Goal: Task Accomplishment & Management: Manage account settings

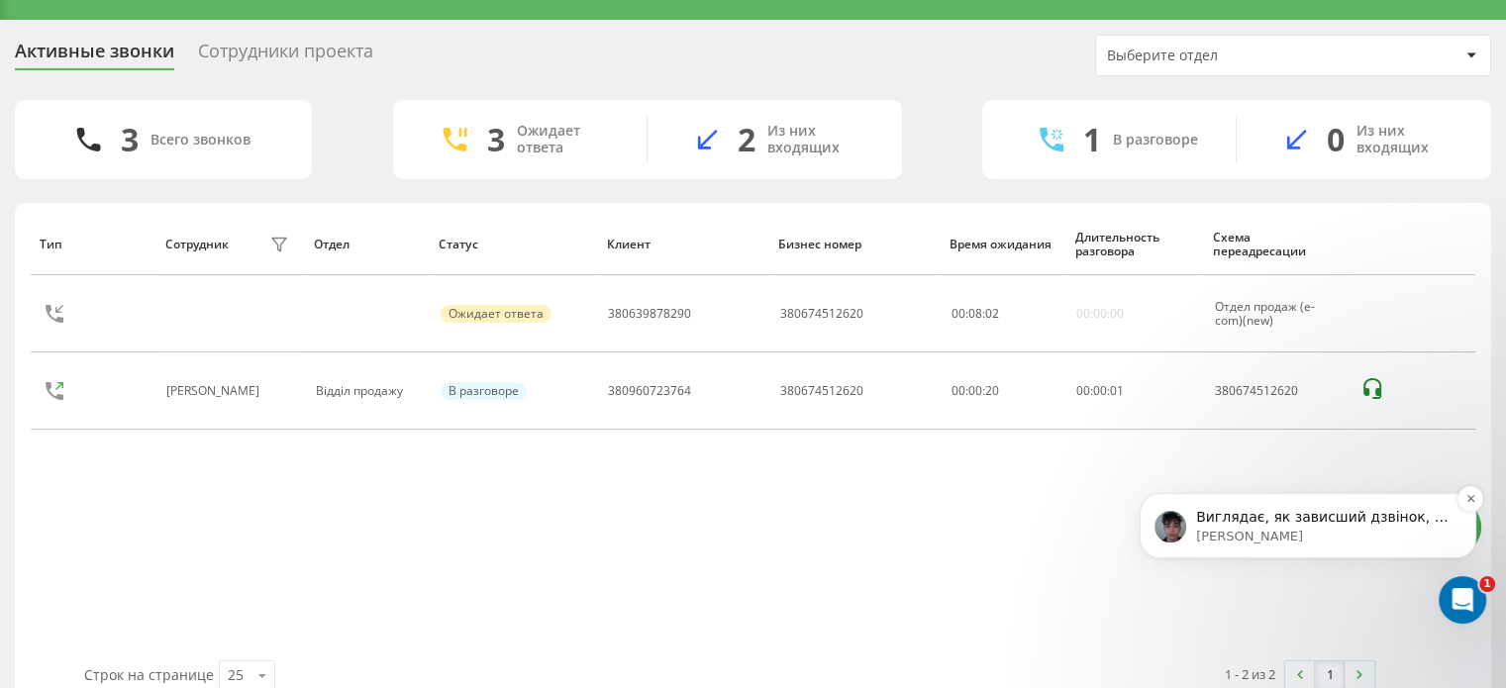
click at [1346, 523] on p "Виглядає, як зависший дзвінок, та зараз передам його своїм колегам, та відпишу …" at bounding box center [1324, 518] width 256 height 20
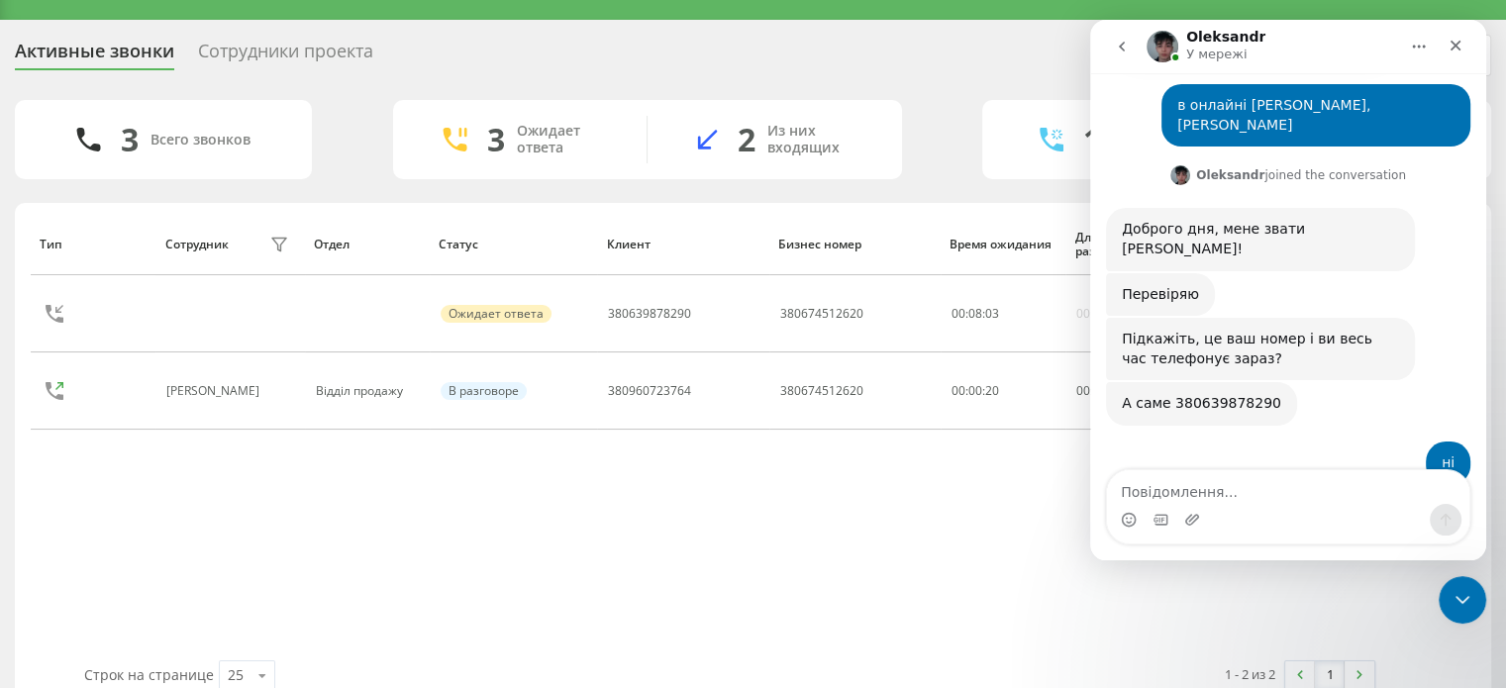
scroll to position [776, 0]
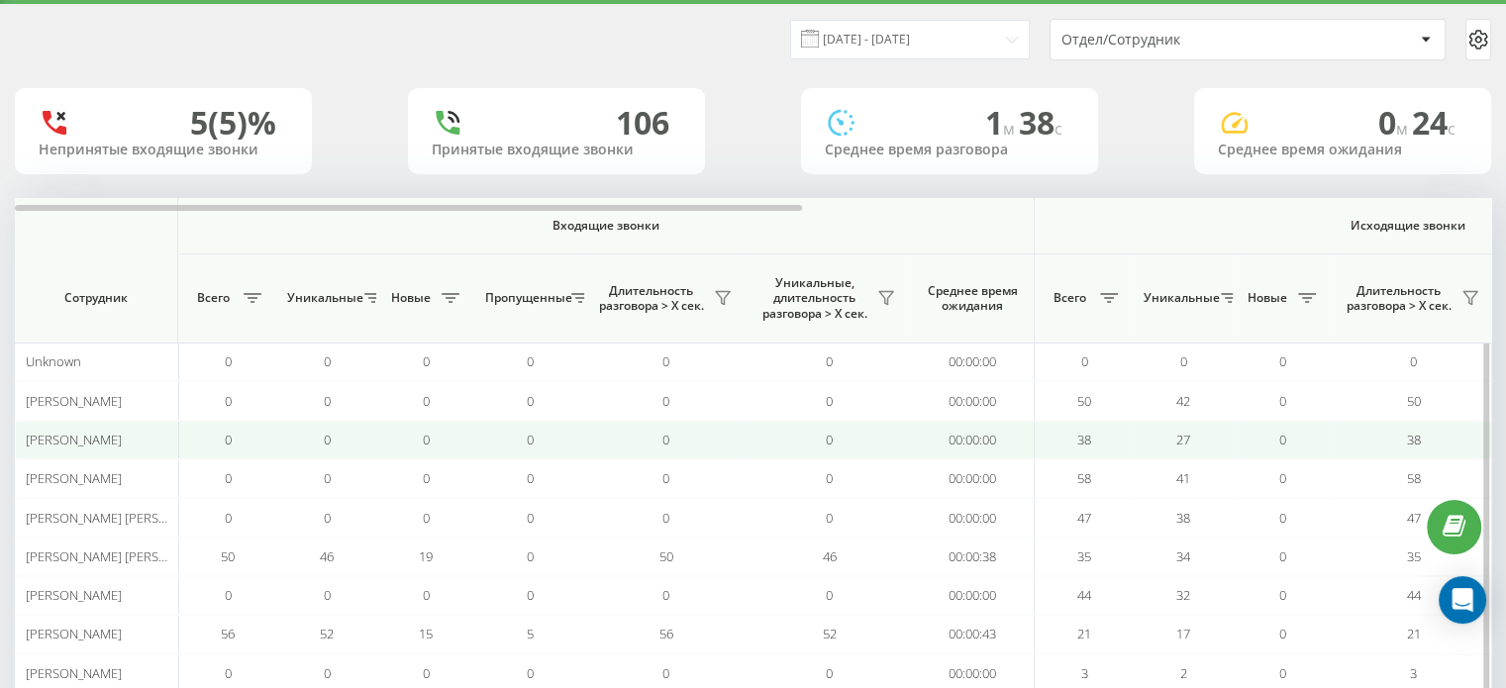
scroll to position [99, 0]
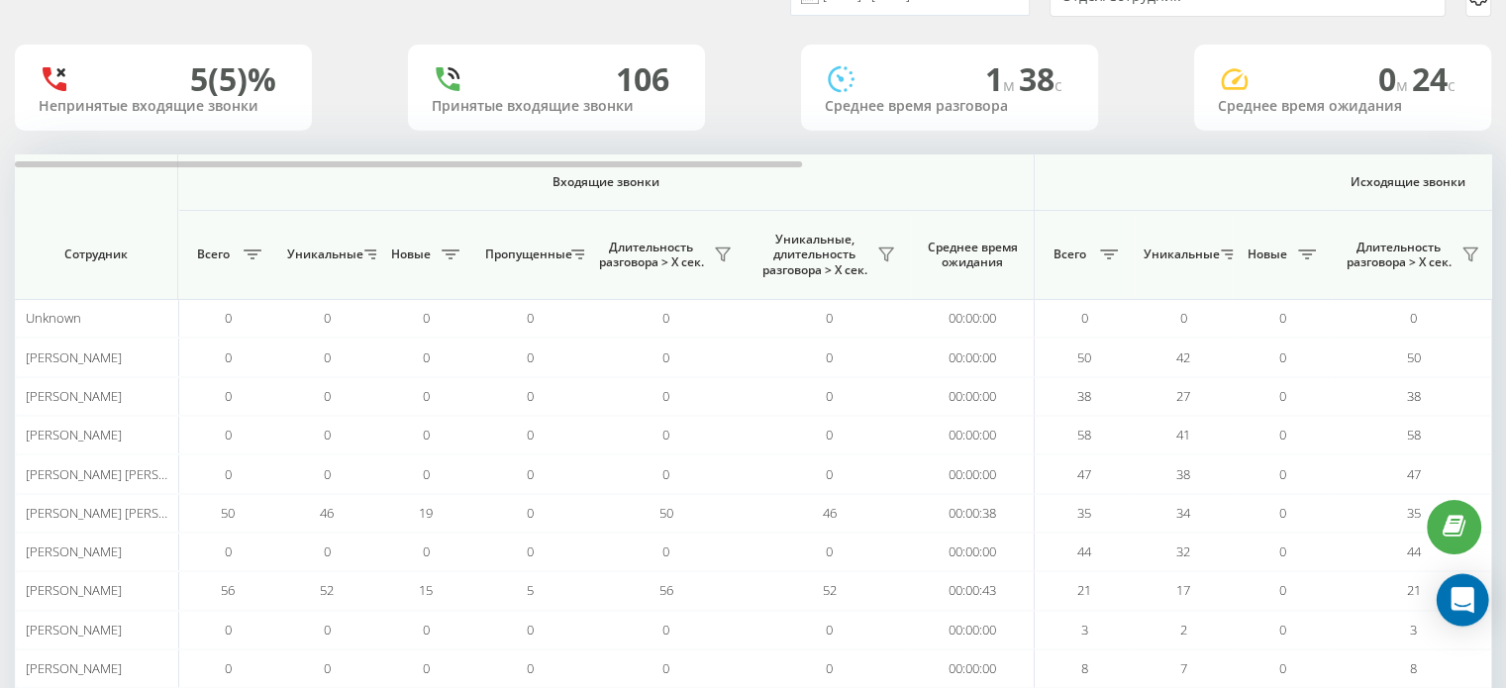
click at [1472, 605] on icon "Open Intercom Messenger" at bounding box center [1463, 600] width 26 height 26
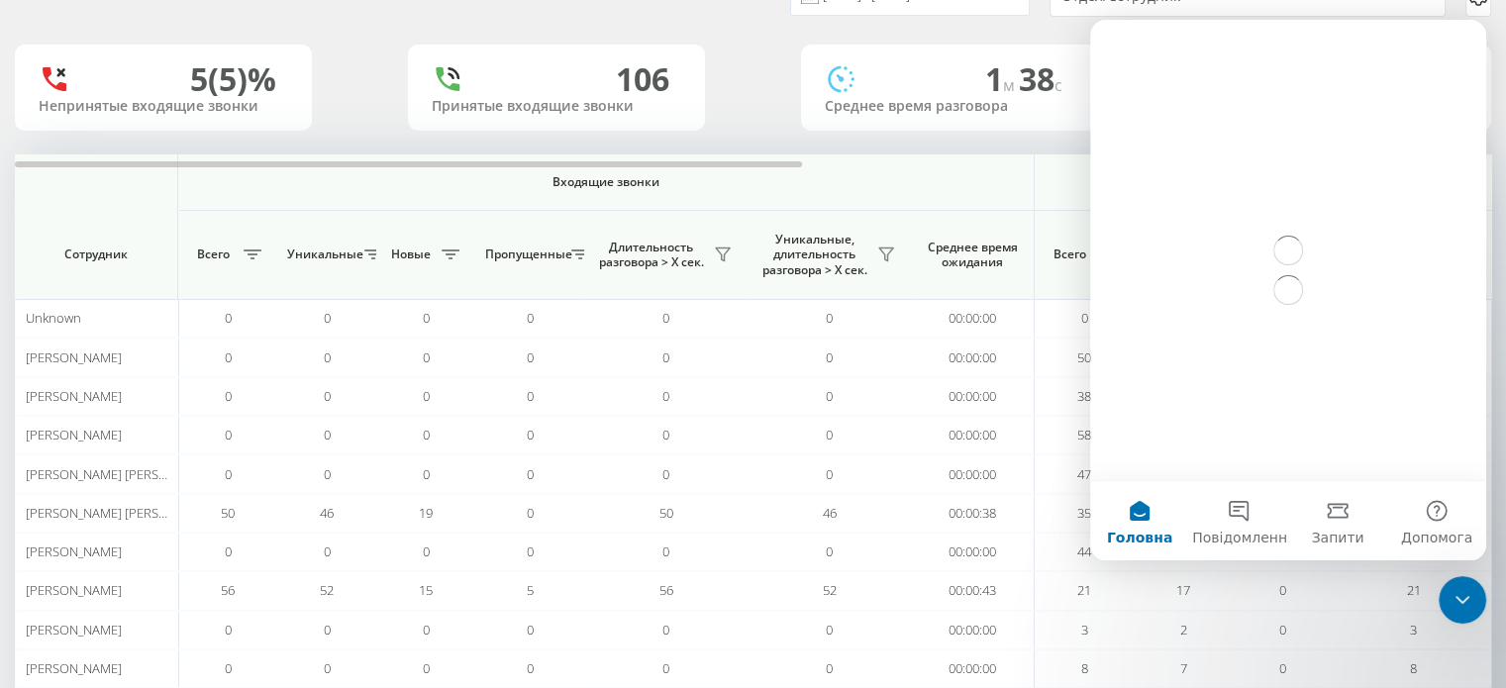
scroll to position [0, 0]
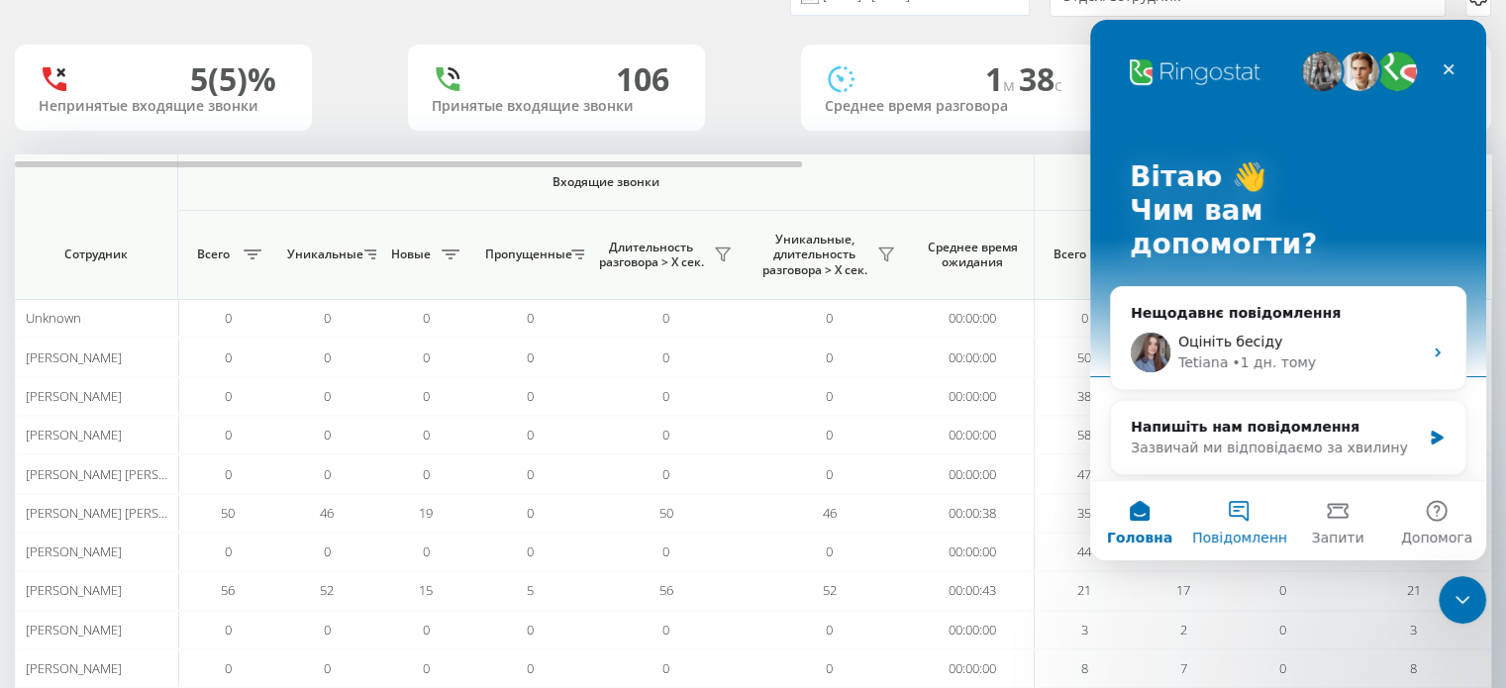
click at [1245, 513] on button "Повідомлення" at bounding box center [1238, 520] width 99 height 79
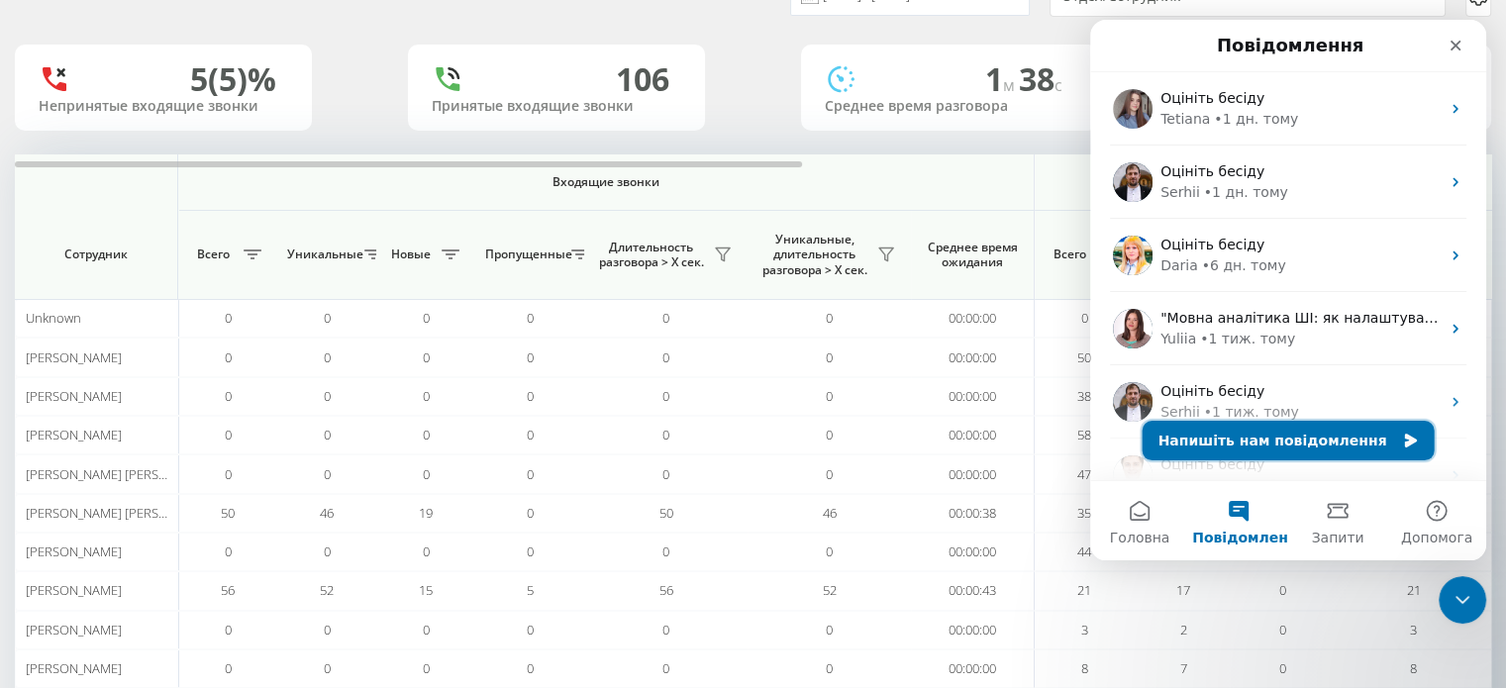
click at [1244, 437] on button "Напишіть нам повідомлення" at bounding box center [1289, 441] width 292 height 40
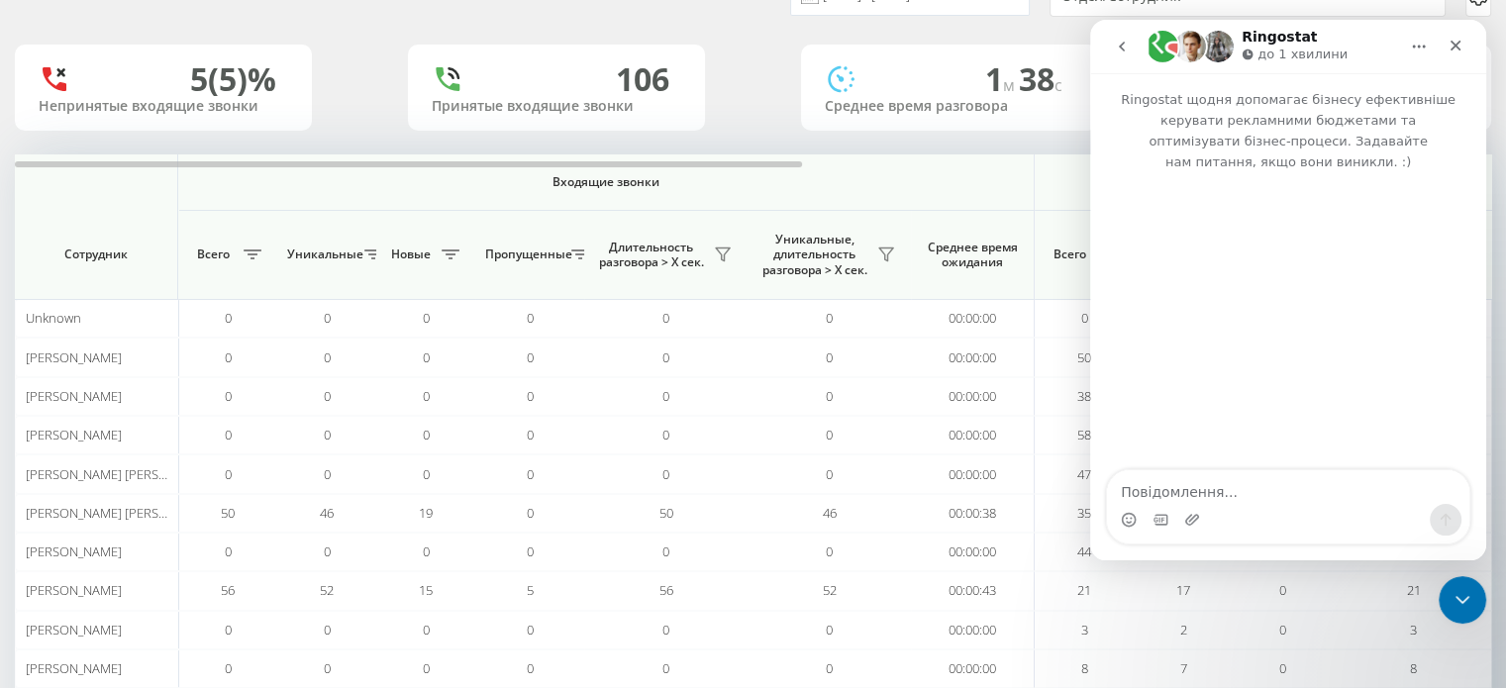
click at [1221, 506] on div "Месенджер Intercom" at bounding box center [1288, 520] width 362 height 32
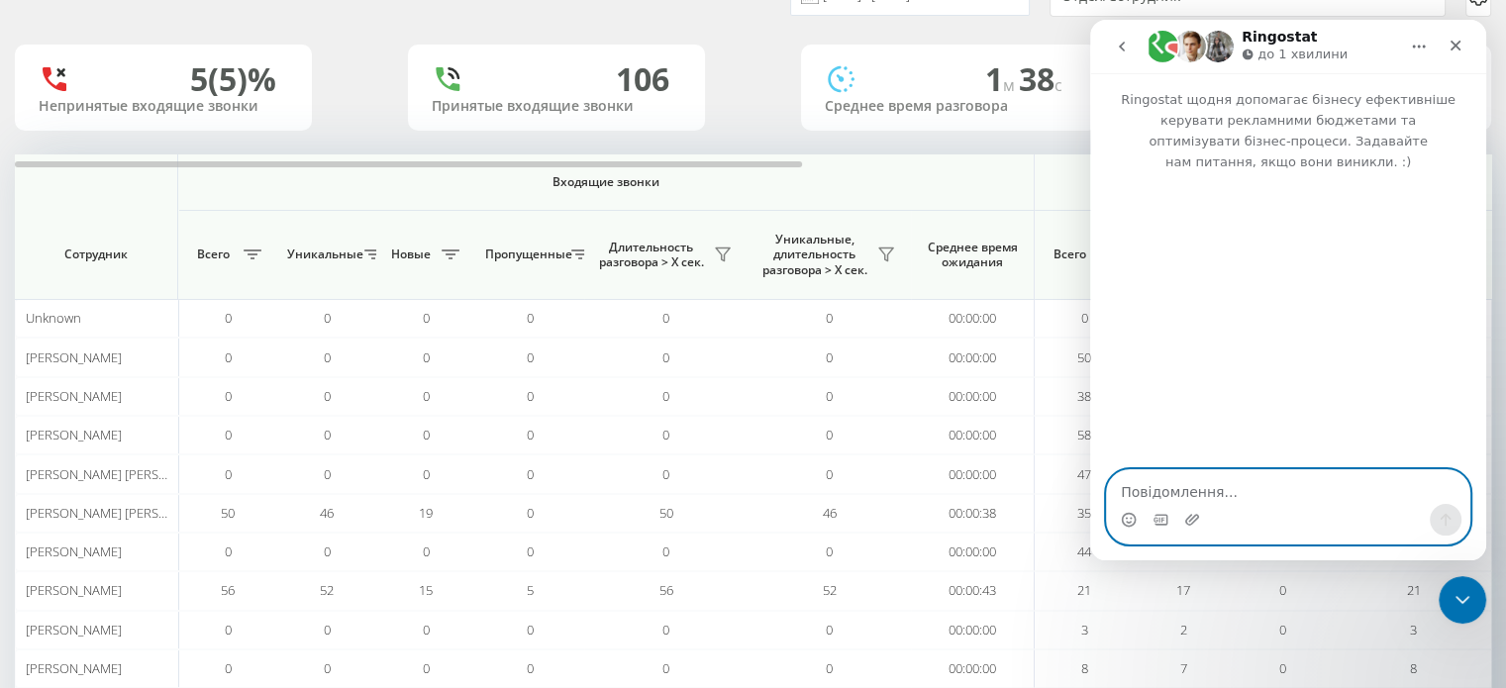
click at [1213, 495] on textarea "Повідомлення..." at bounding box center [1288, 487] width 362 height 34
paste textarea "в"
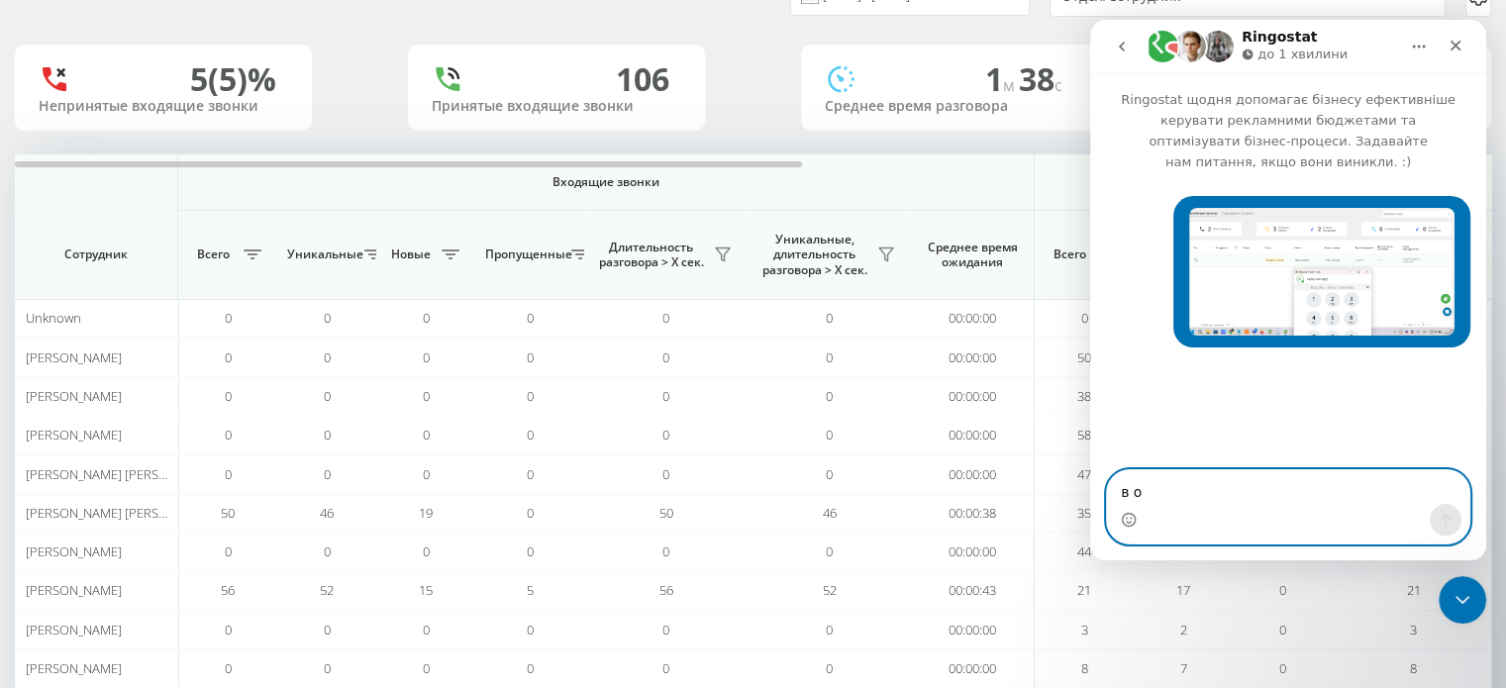
type textarea "в он"
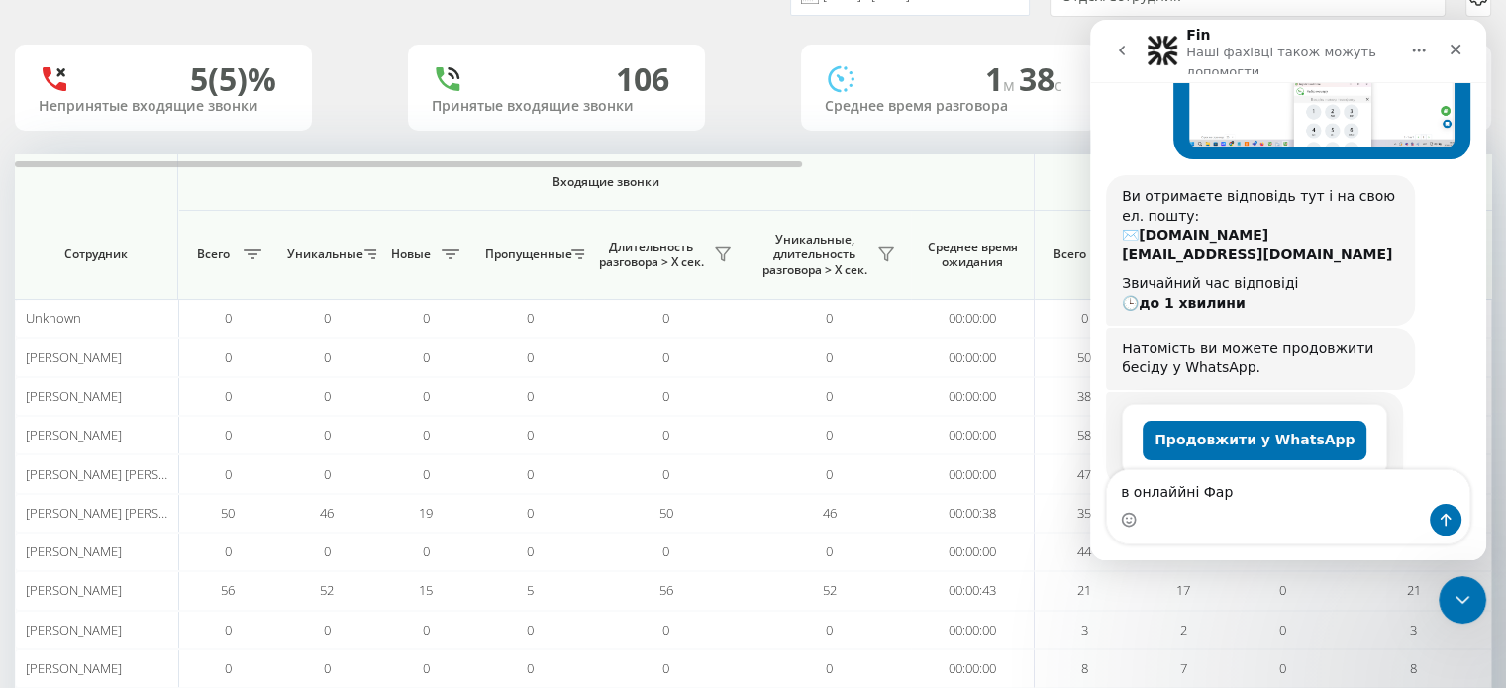
scroll to position [214, 0]
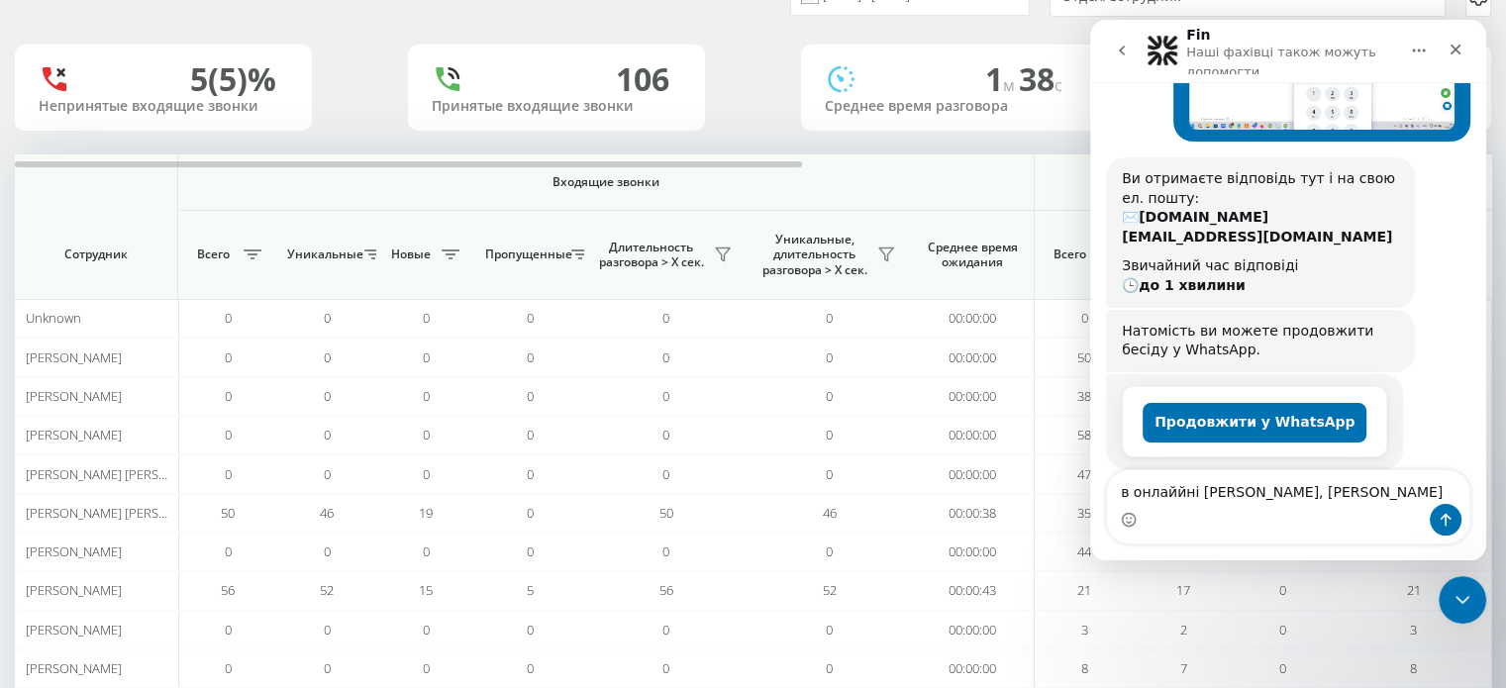
click at [1174, 498] on textarea "в онлаййні Фараджева, Левитченкова" at bounding box center [1288, 487] width 362 height 34
type textarea "в онлайні [PERSON_NAME], [PERSON_NAME]"
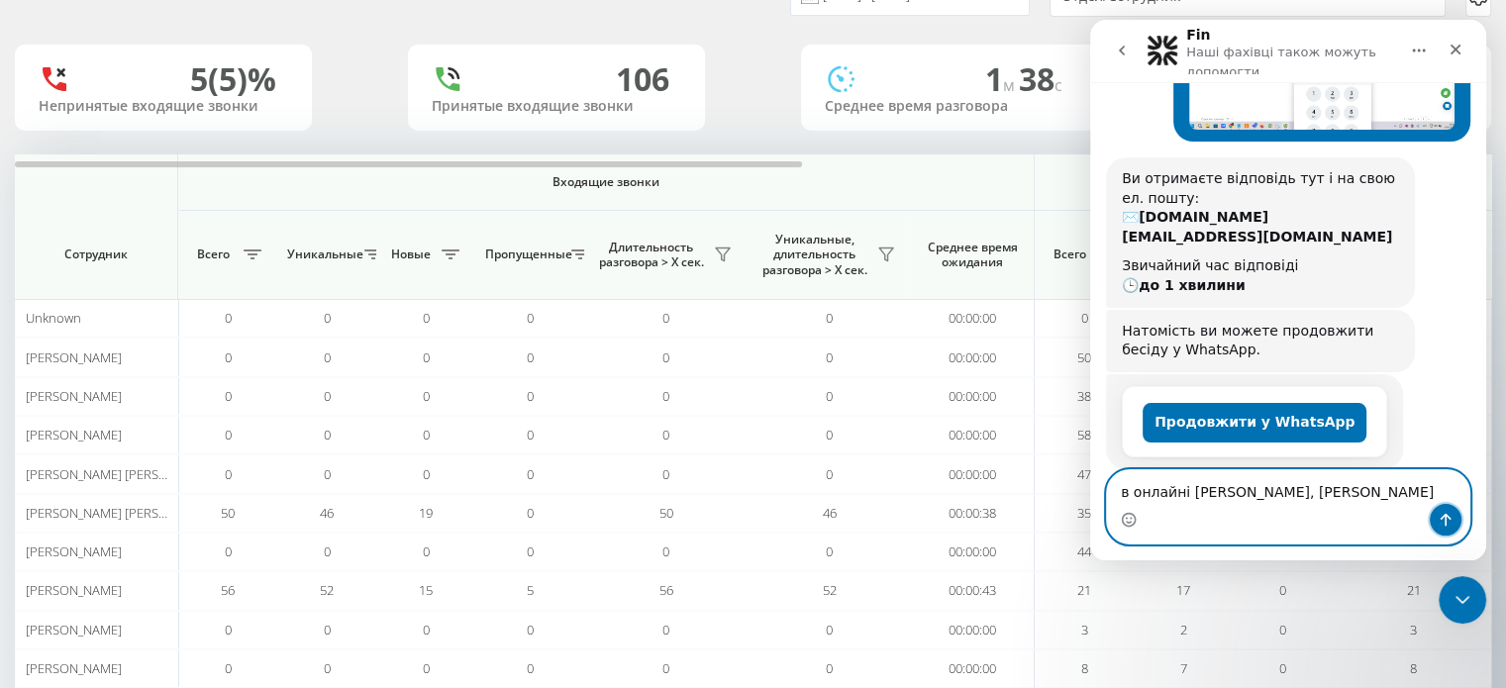
click at [1446, 519] on icon "Надіслати повідомлення…" at bounding box center [1446, 520] width 11 height 13
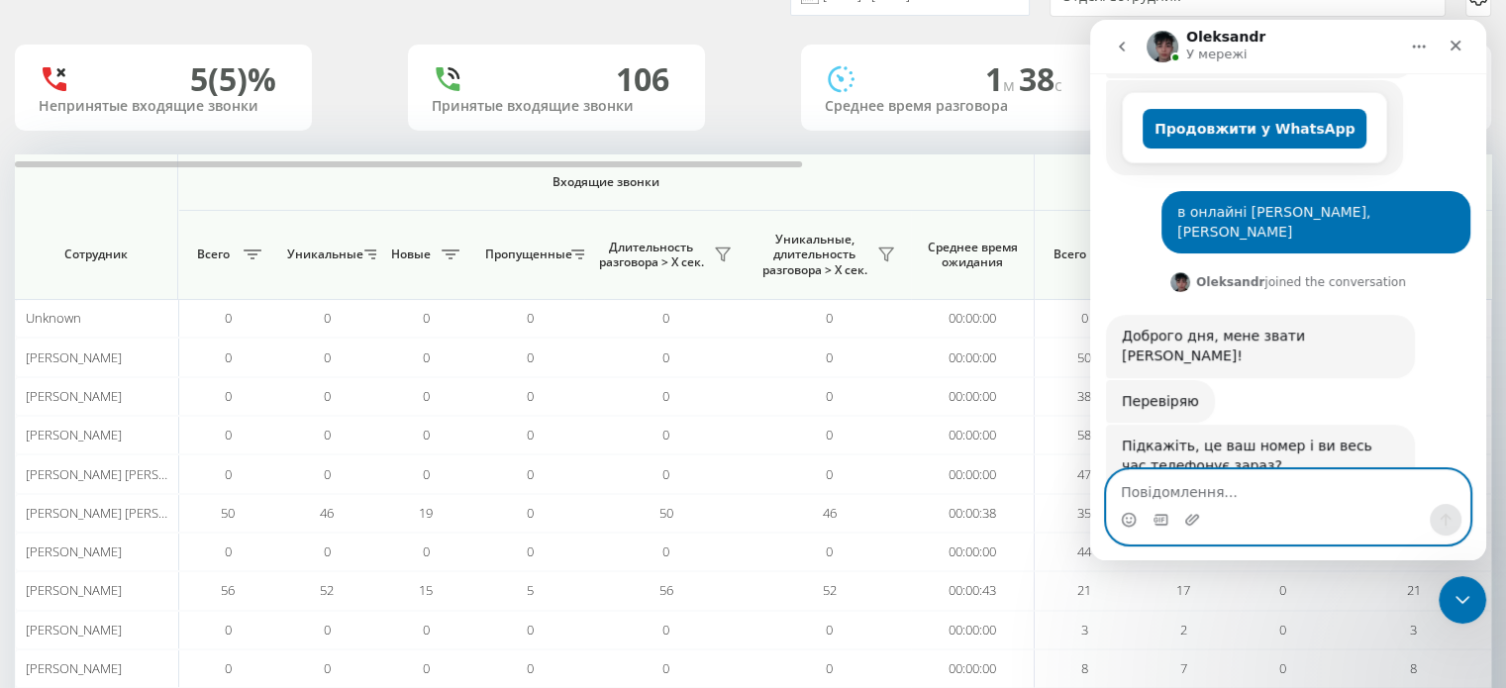
scroll to position [523, 0]
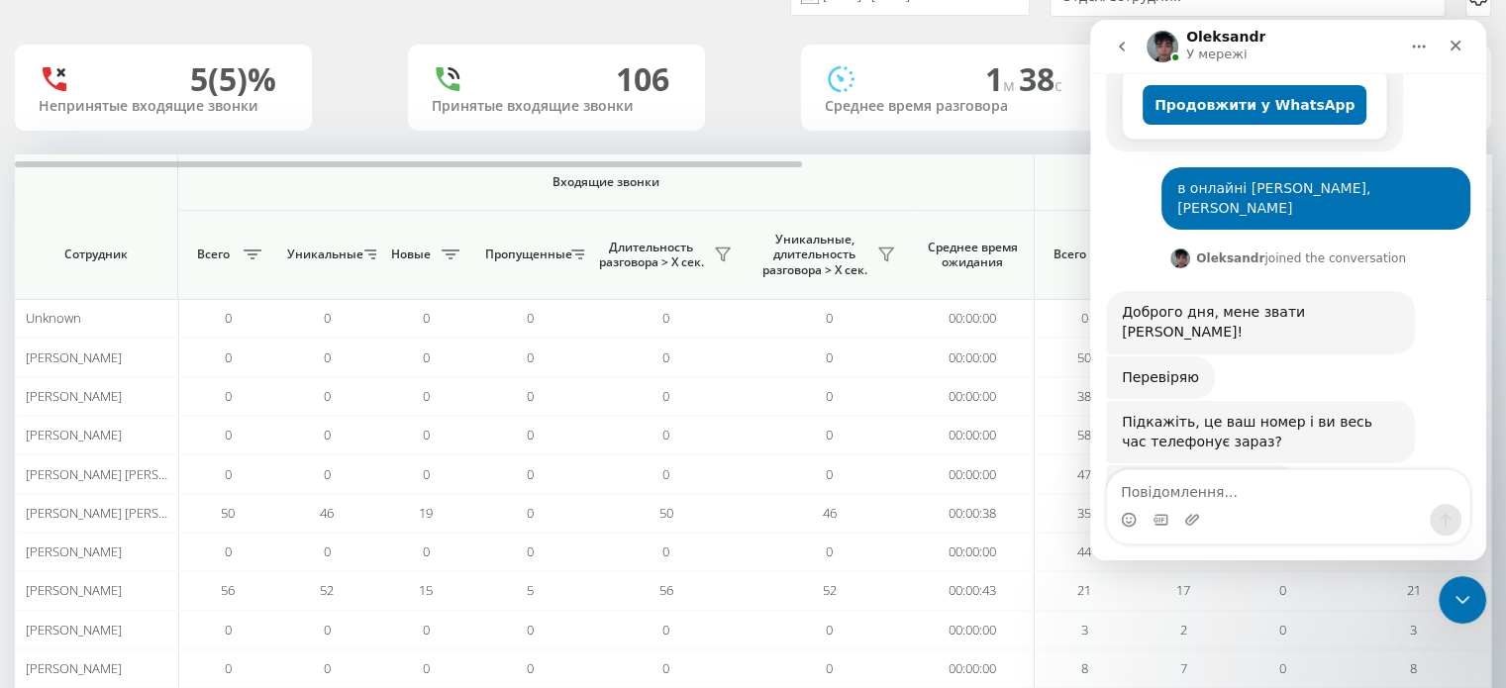
drag, startPoint x: 1170, startPoint y: 401, endPoint x: 1261, endPoint y: 403, distance: 91.1
click at [1261, 465] on div "А саме 380639878290 Oleksandr • Щойно" at bounding box center [1201, 487] width 191 height 44
copy div "380639878290"
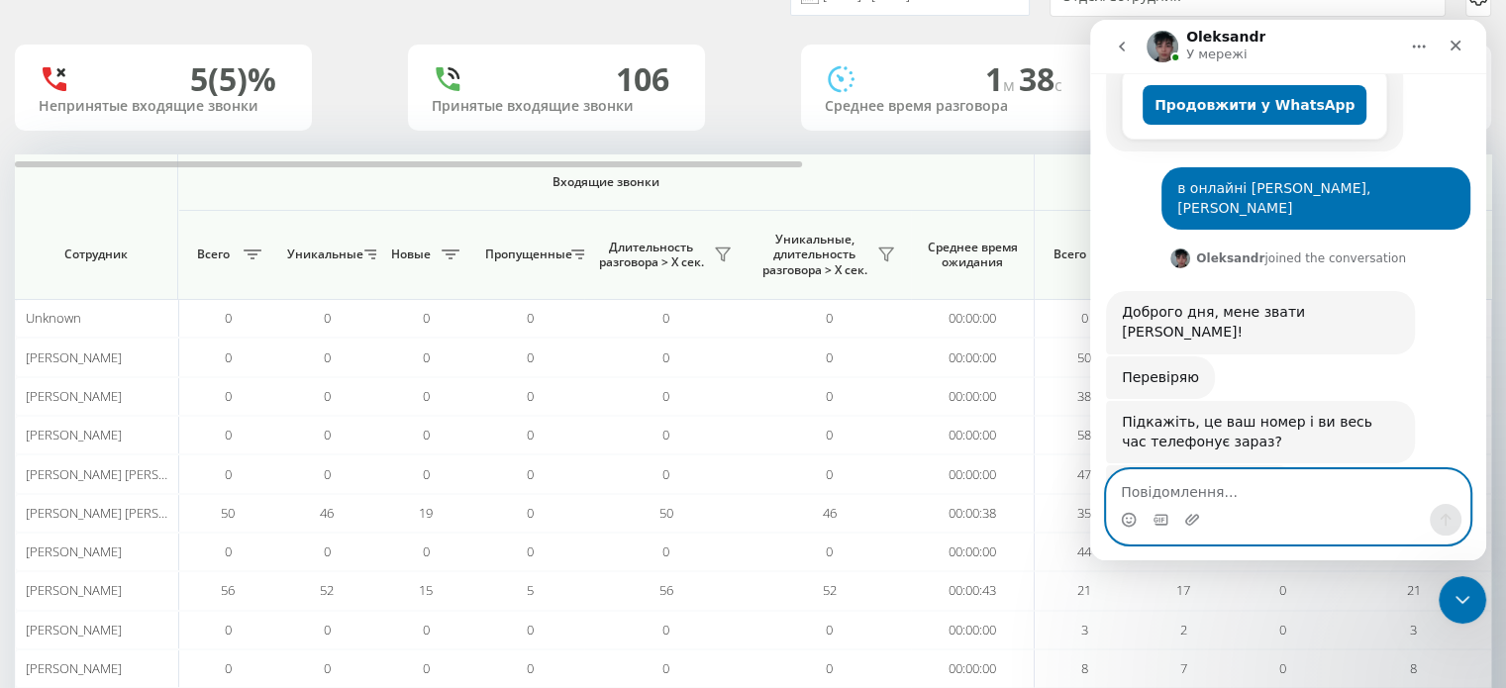
click at [1237, 493] on textarea "Повідомлення..." at bounding box center [1288, 487] width 362 height 34
type textarea "ні"
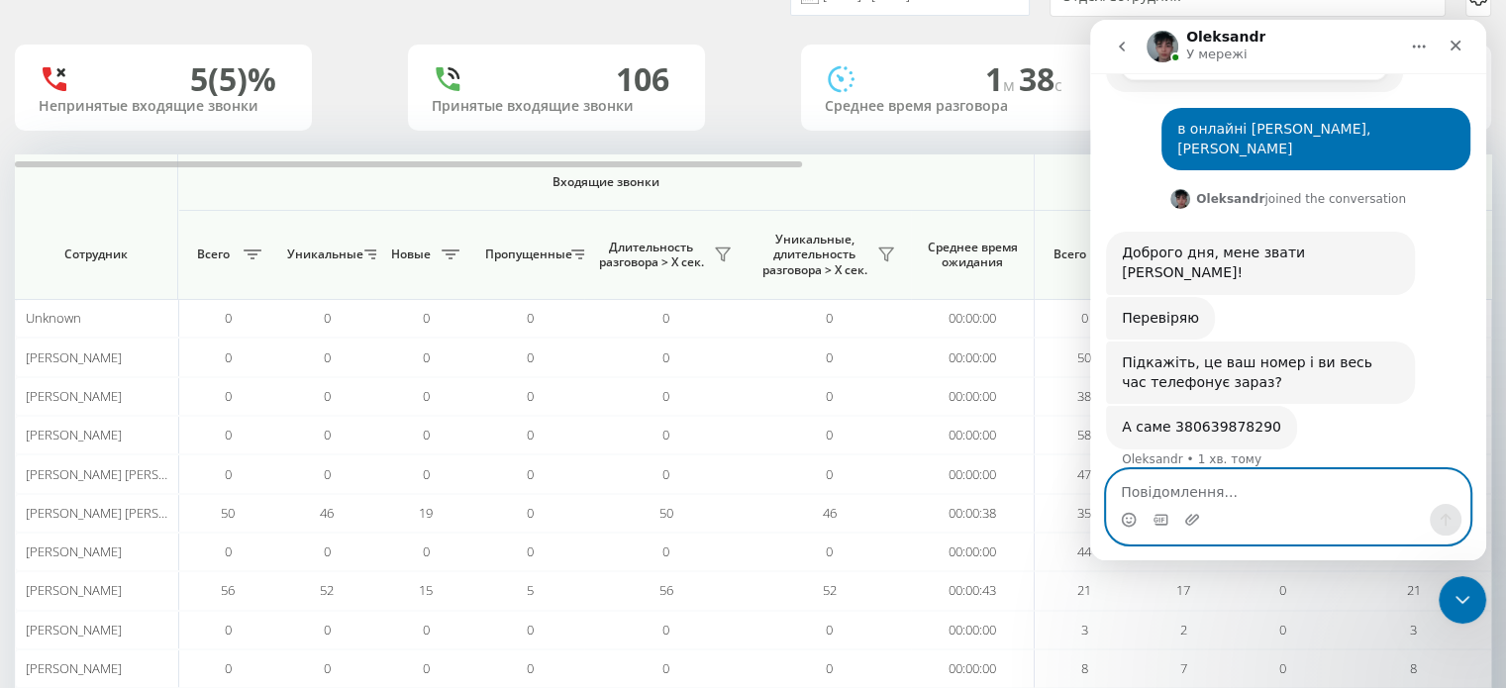
click at [1151, 502] on textarea "Повідомлення..." at bounding box center [1288, 487] width 362 height 34
paste textarea "380639878290"
type textarea "380639878290"
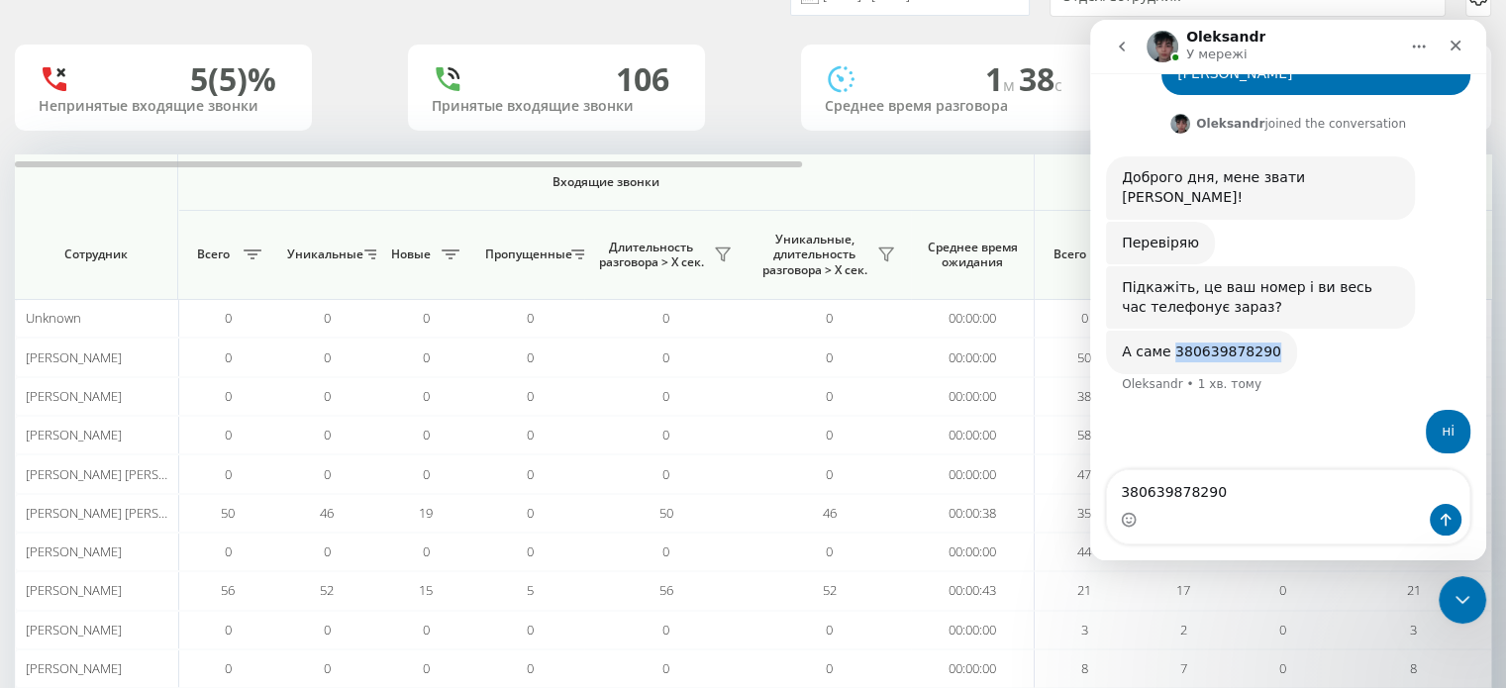
drag, startPoint x: 1173, startPoint y: 269, endPoint x: 1263, endPoint y: 274, distance: 90.3
click at [1263, 331] on div "А саме 380639878290 Oleksandr • 1 хв. тому" at bounding box center [1201, 353] width 191 height 44
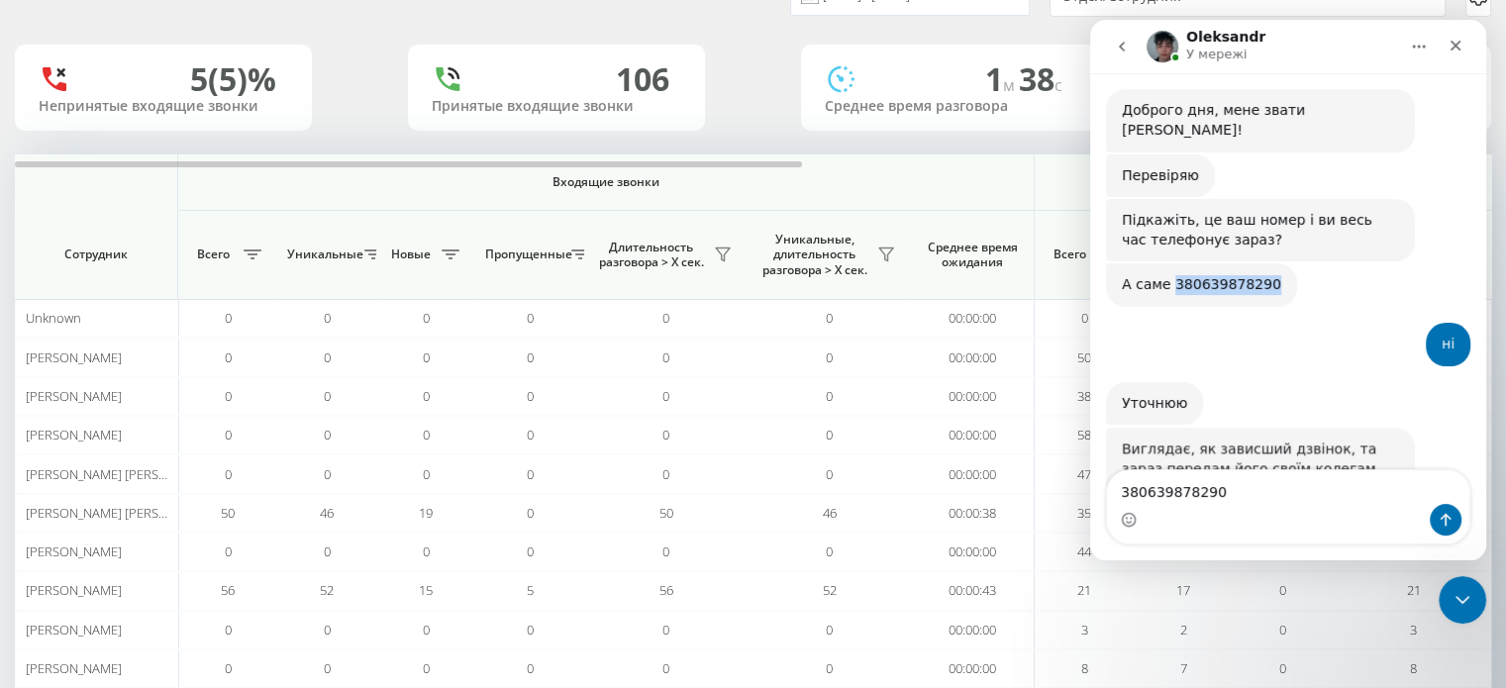
scroll to position [745, 0]
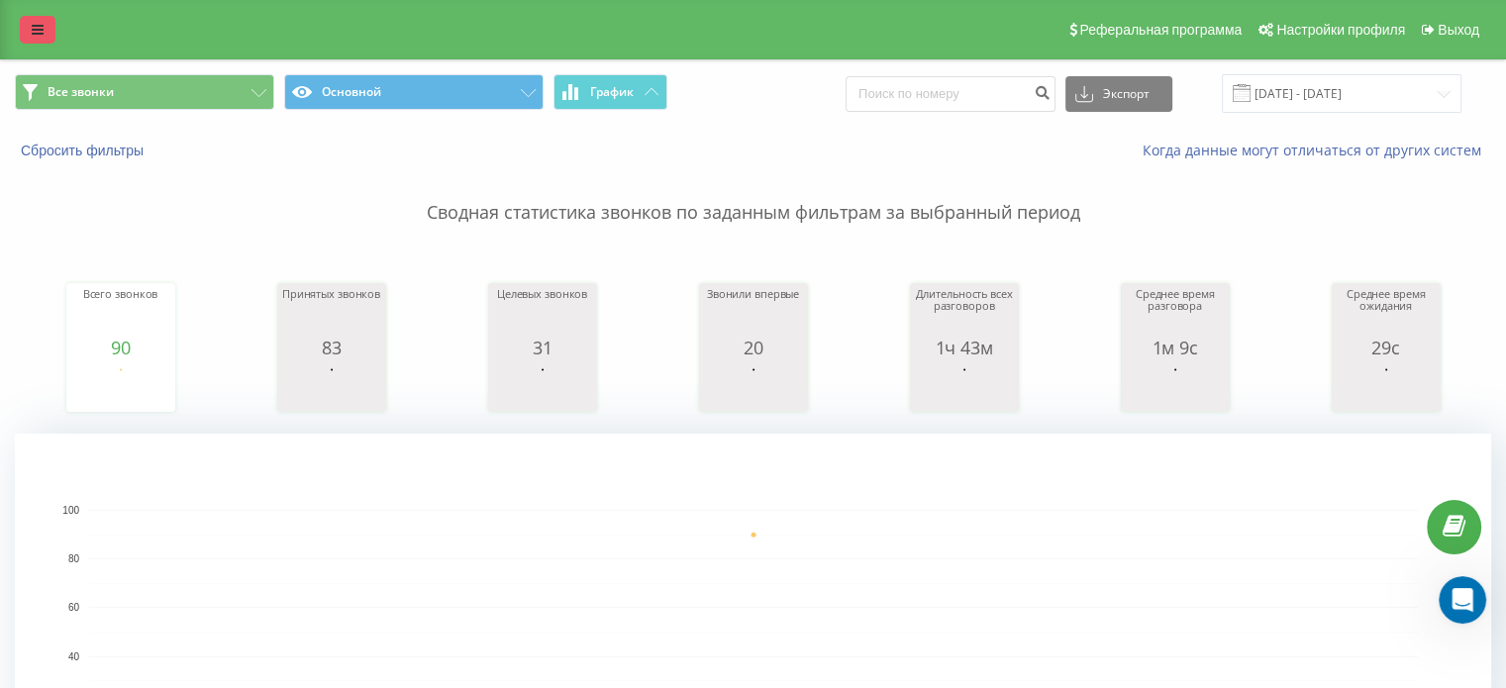
click at [37, 31] on icon at bounding box center [38, 30] width 12 height 14
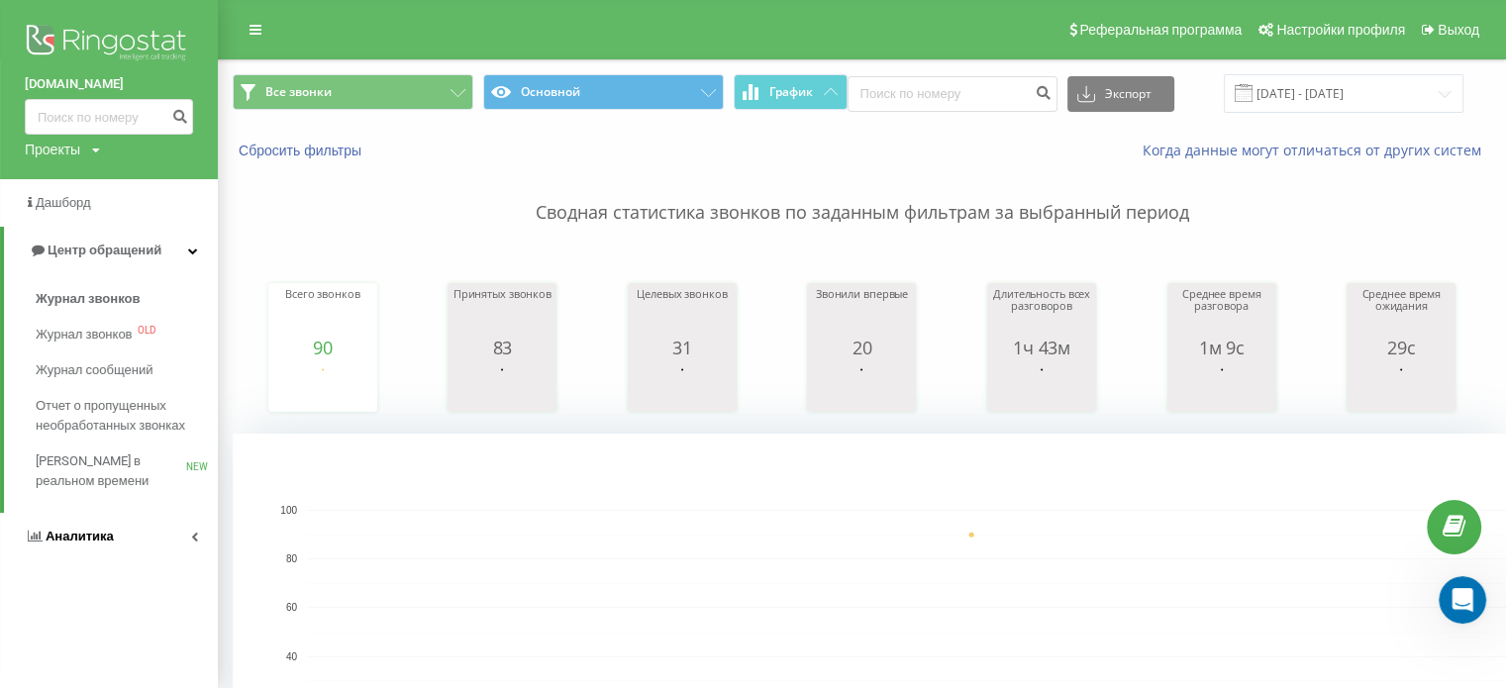
click at [195, 533] on icon at bounding box center [194, 537] width 7 height 10
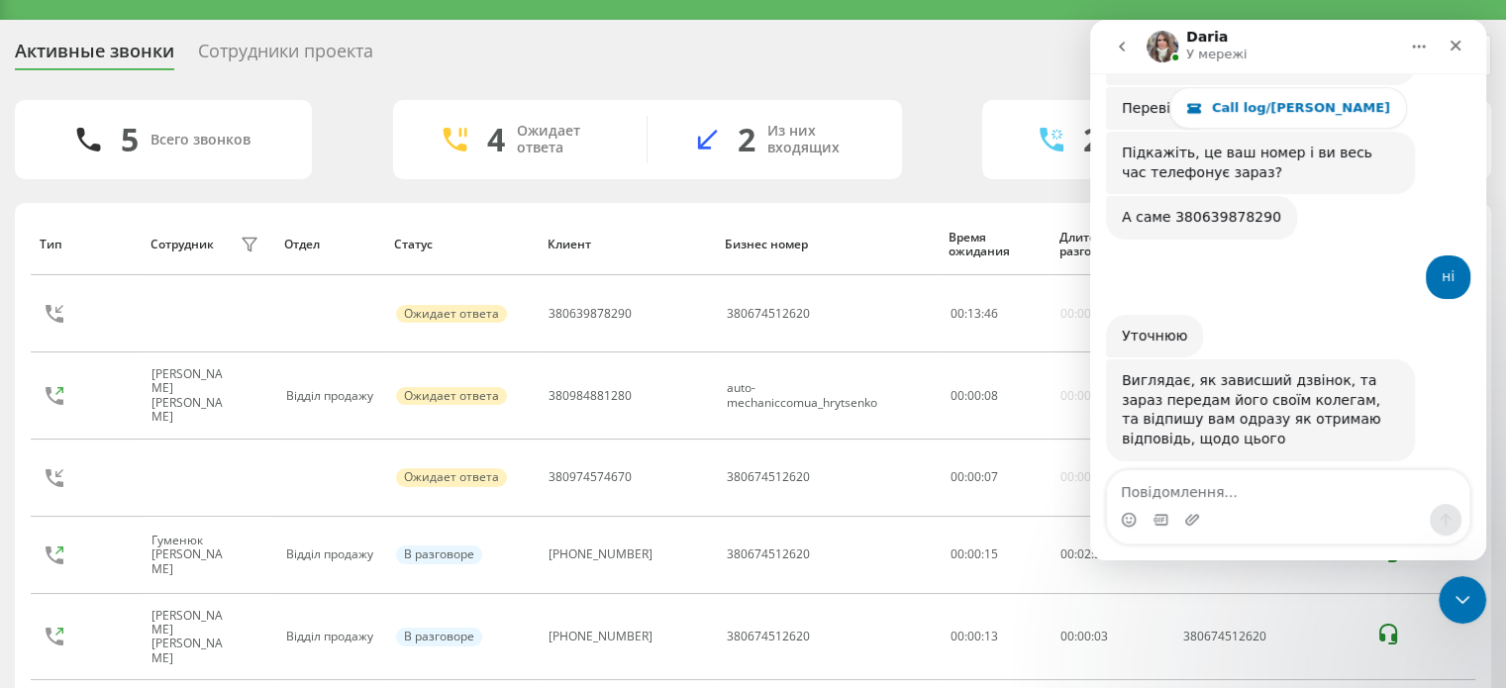
scroll to position [963, 0]
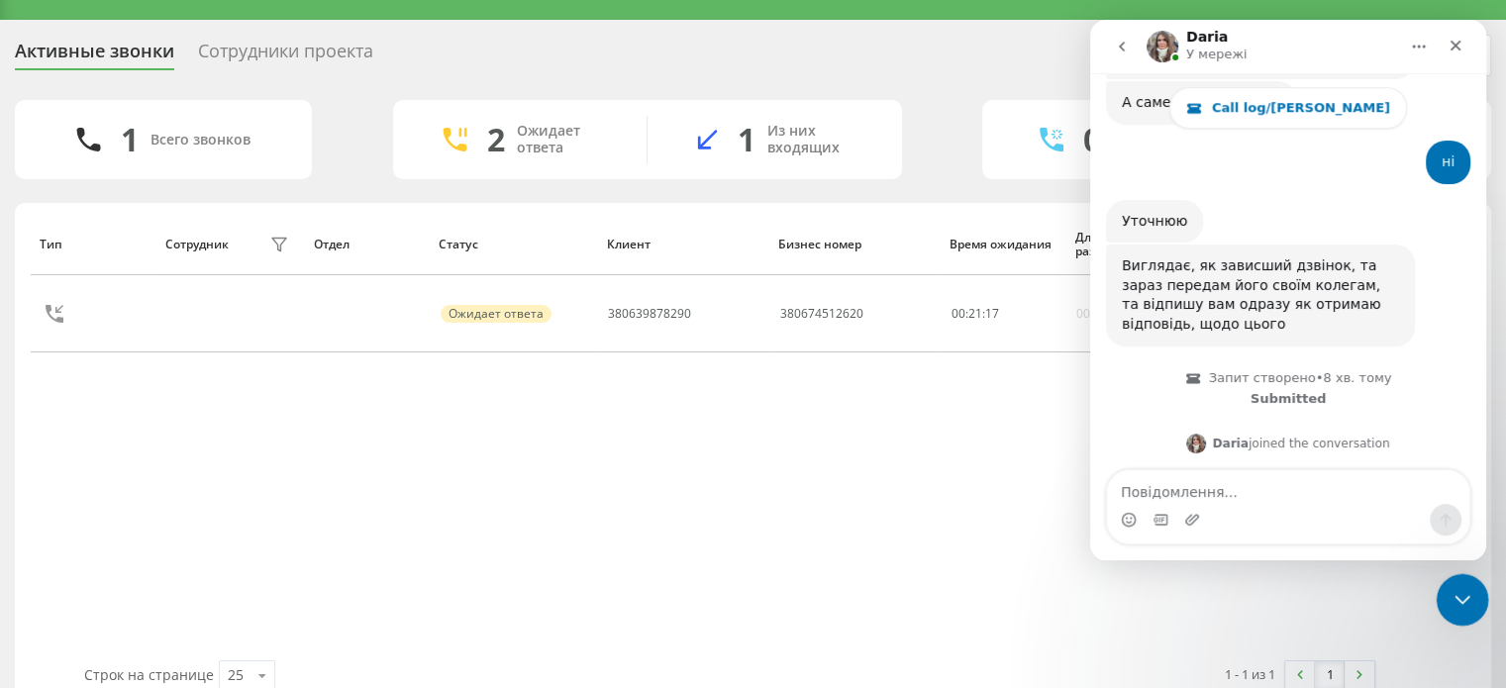
click at [1477, 609] on div "Закрити програму для спілкування Intercom" at bounding box center [1460, 597] width 48 height 48
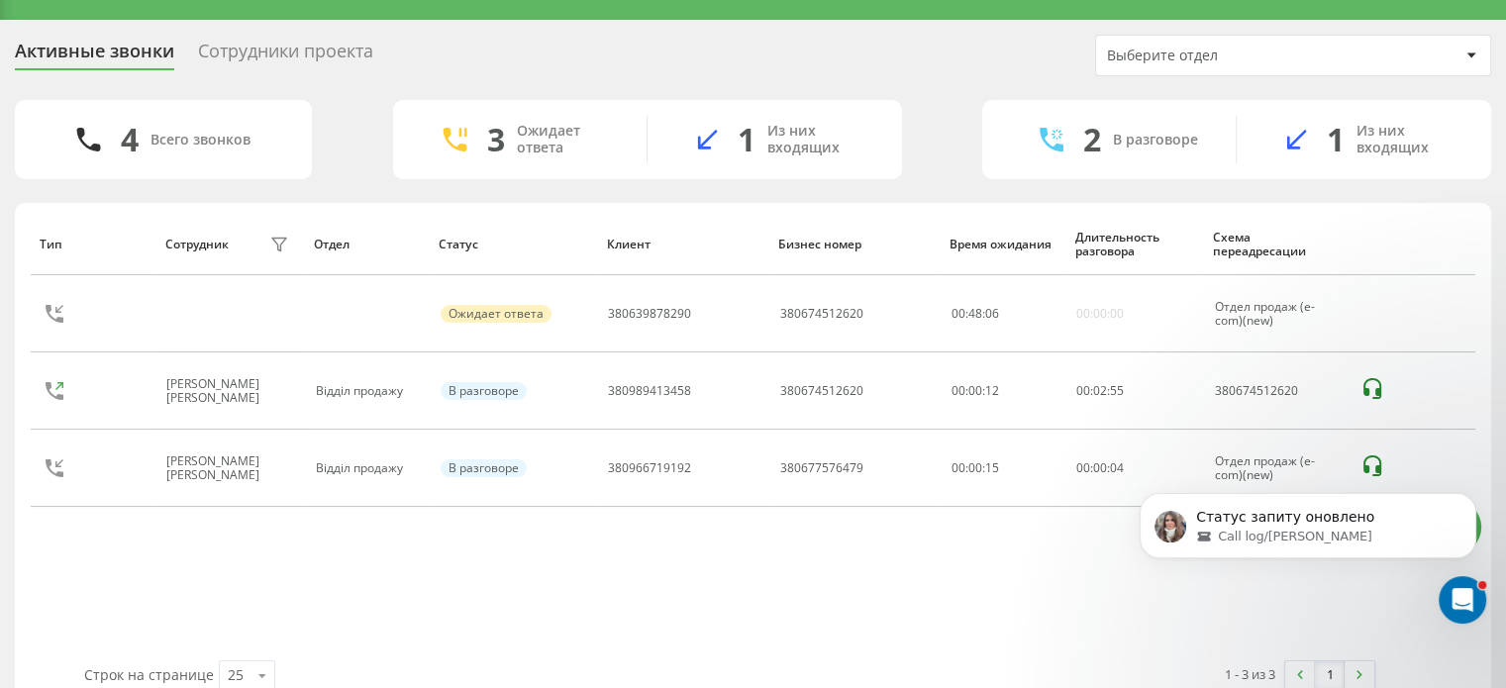
scroll to position [1030, 0]
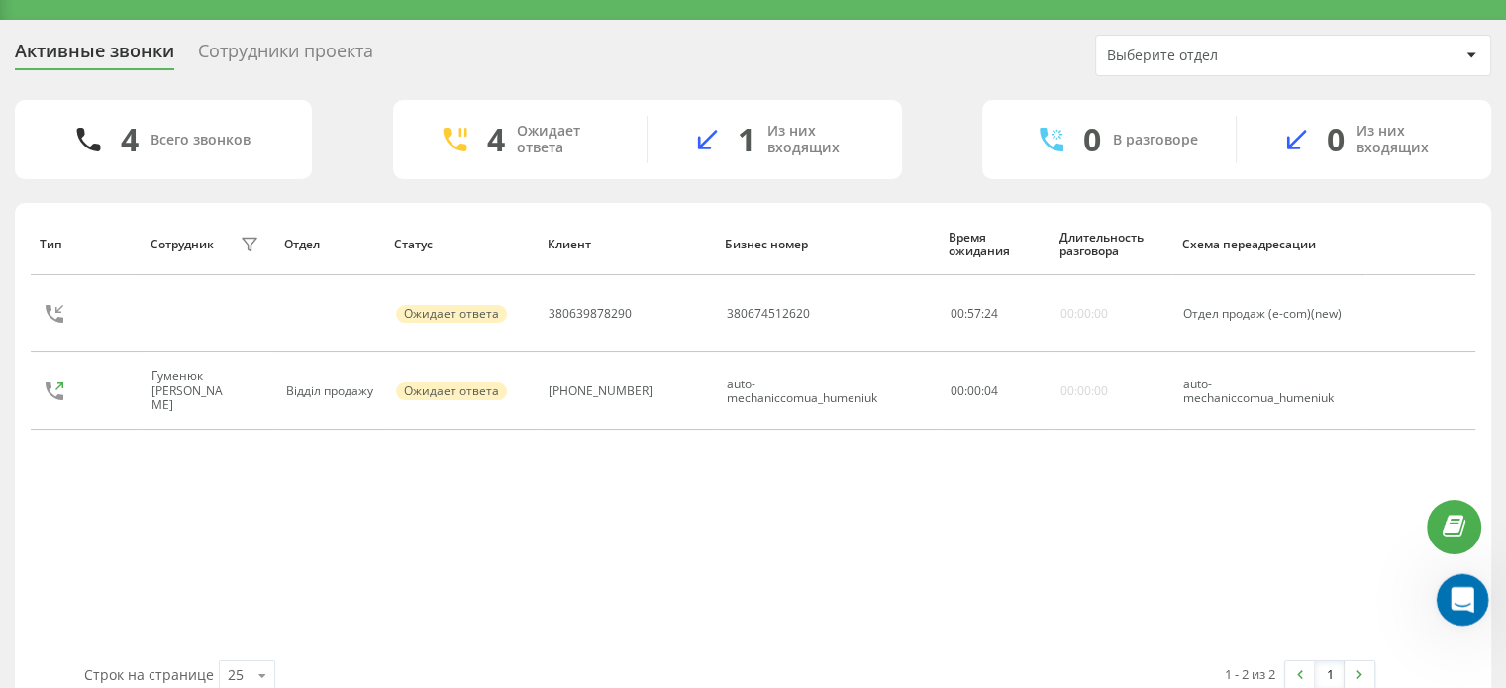
click at [1472, 598] on icon "Відкрити програму для спілкування Intercom" at bounding box center [1460, 597] width 33 height 33
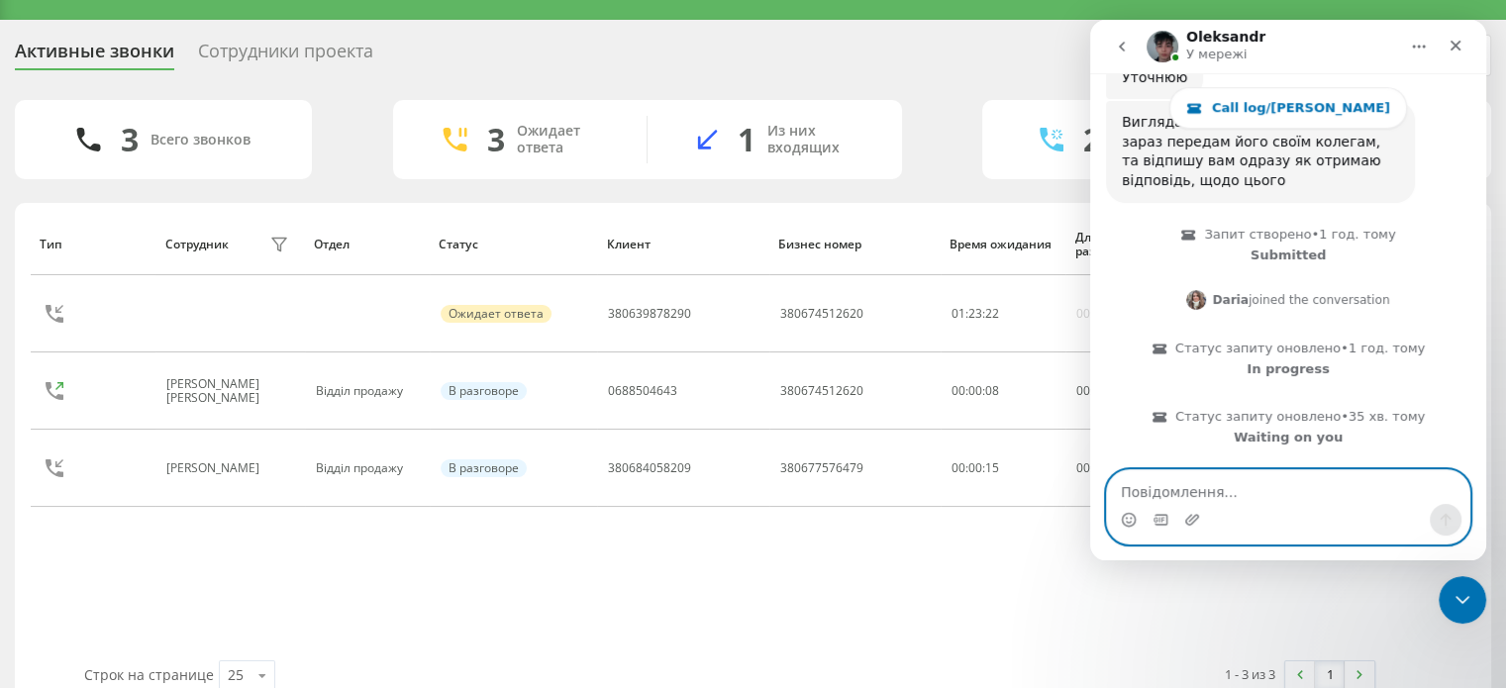
scroll to position [1206, 0]
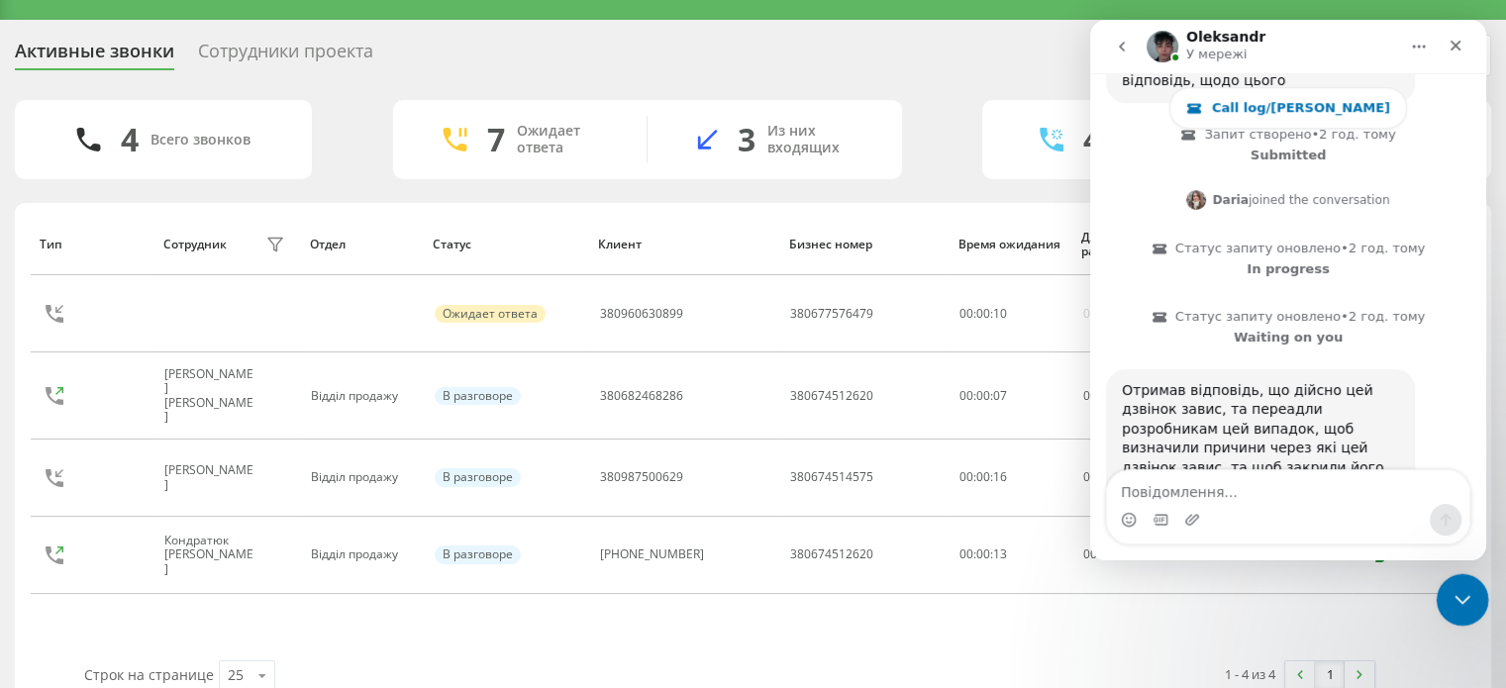
click at [1465, 600] on icon "Закрити програму для спілкування Intercom" at bounding box center [1460, 597] width 24 height 24
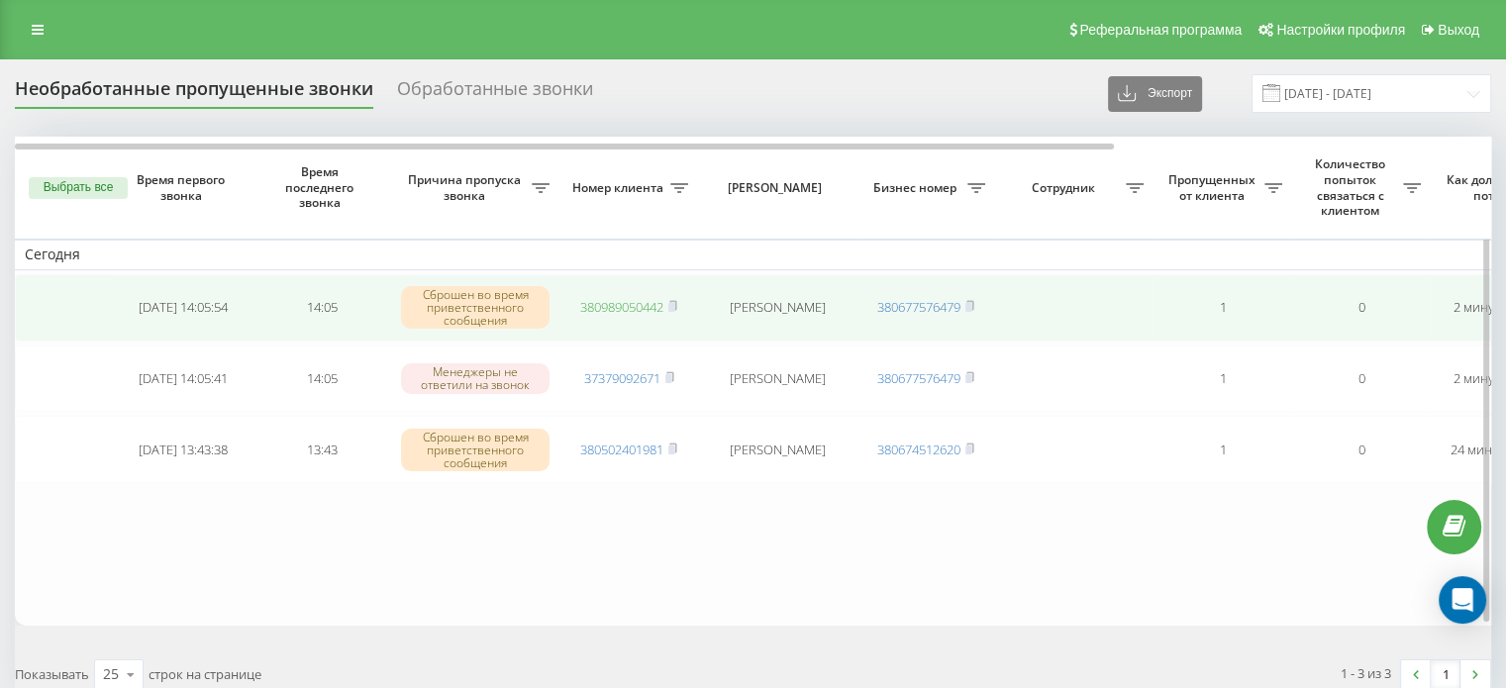
click at [628, 307] on link "380989050442" at bounding box center [621, 307] width 83 height 18
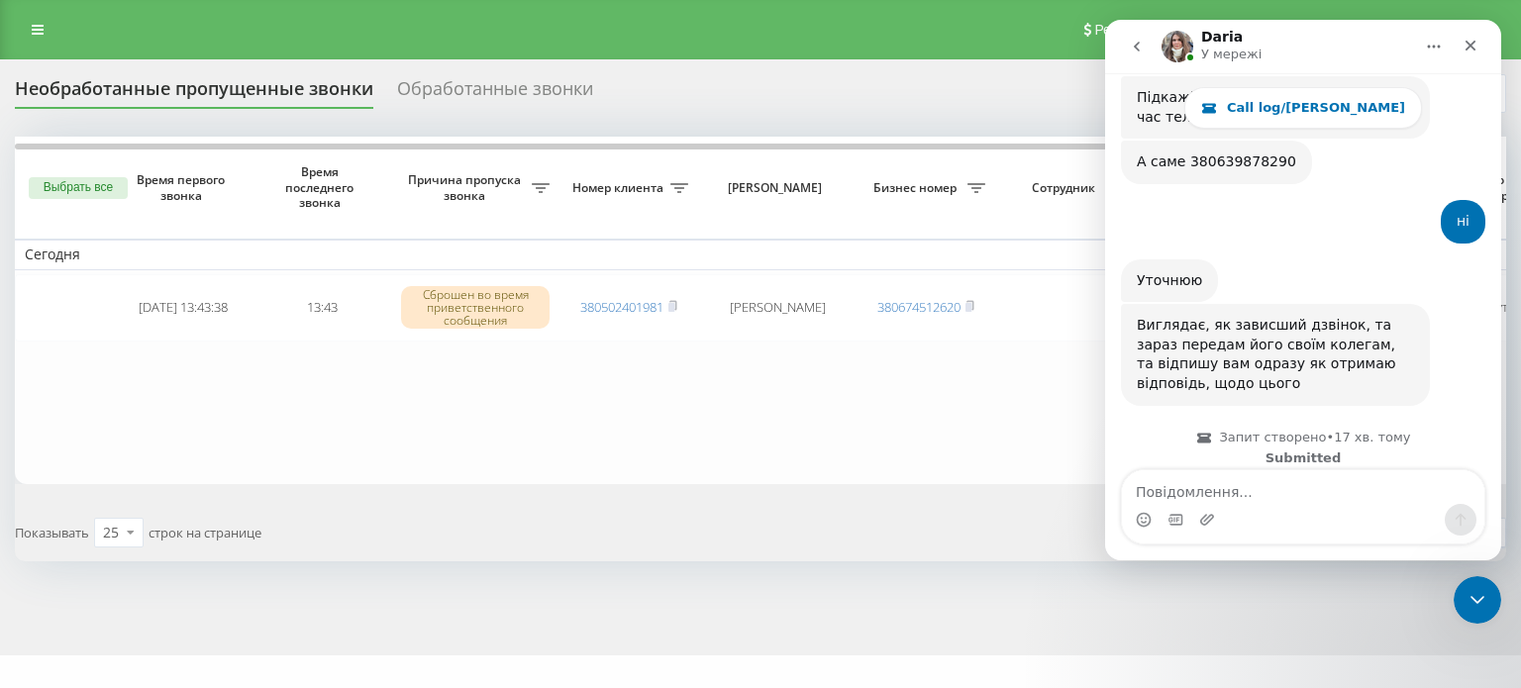
scroll to position [963, 0]
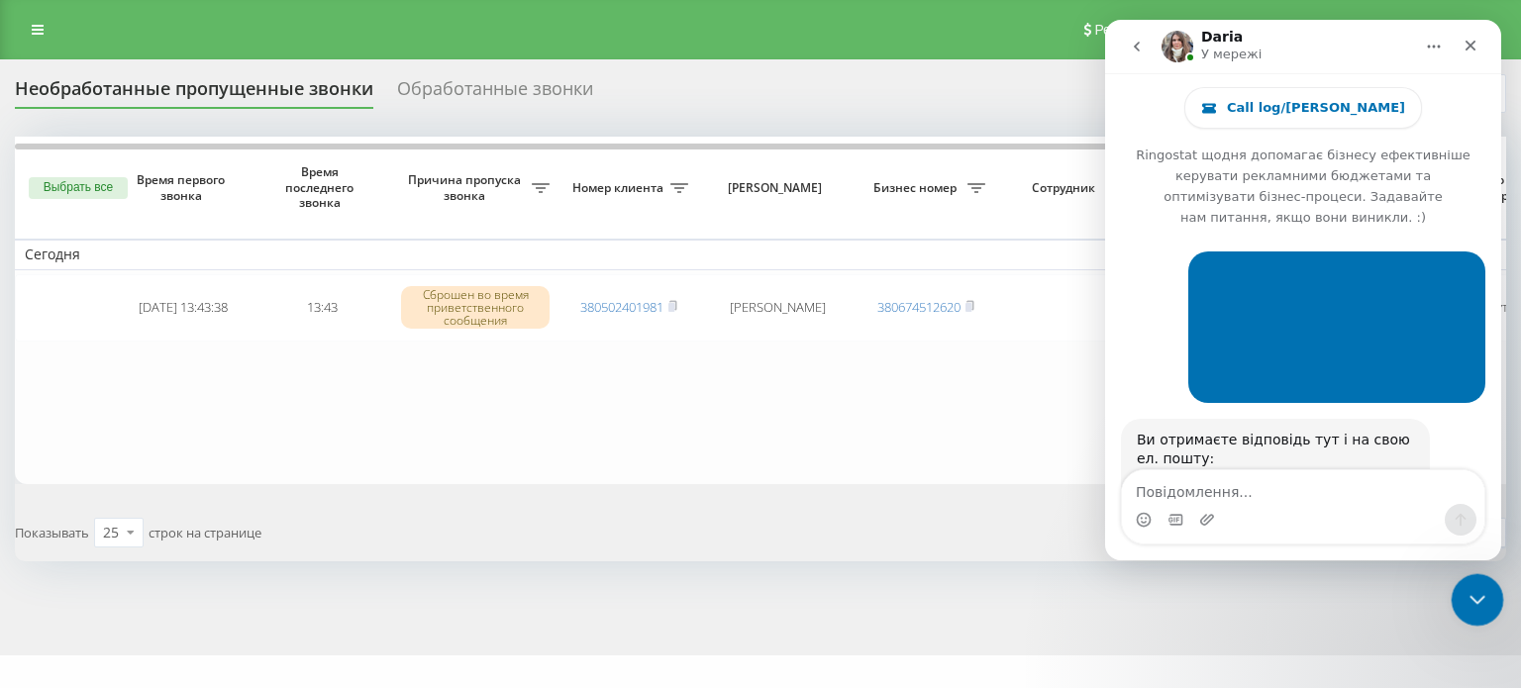
scroll to position [384, 0]
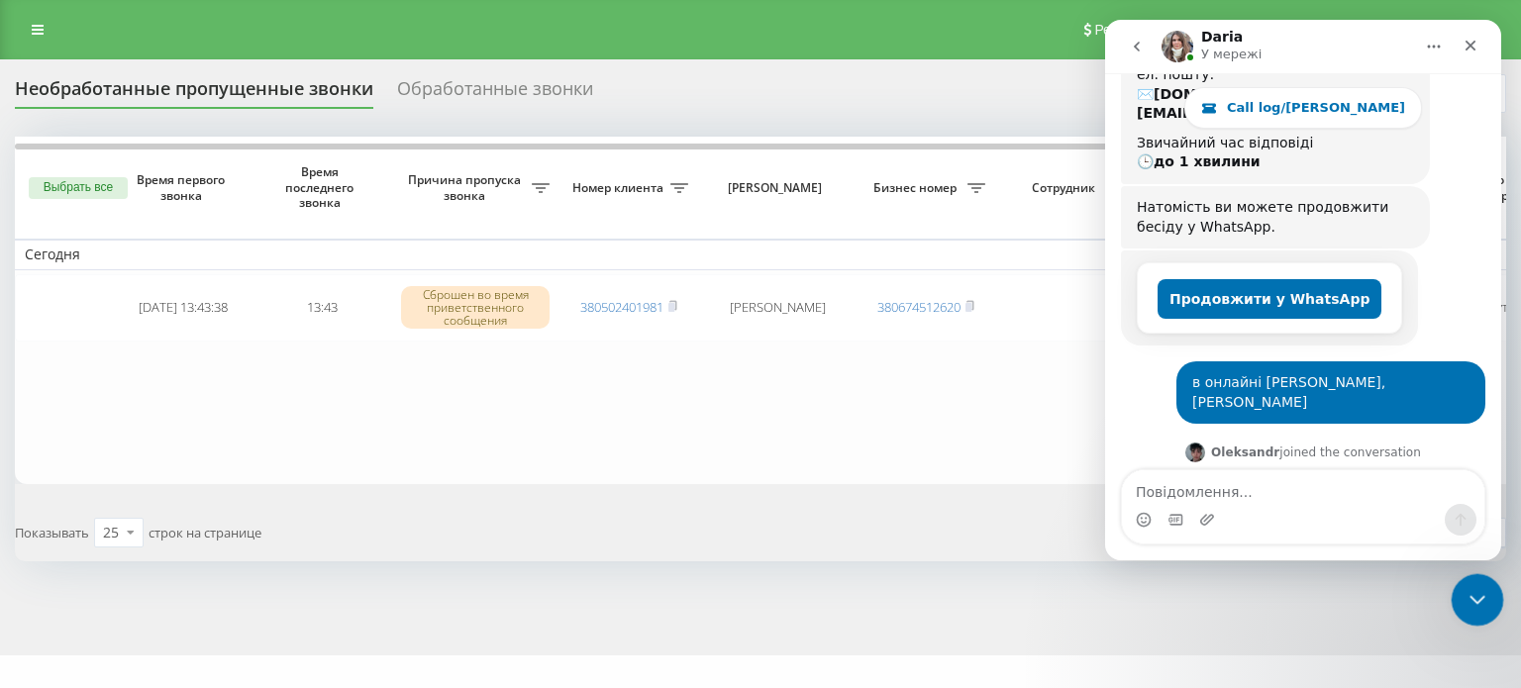
click at [1471, 594] on icon "Закрити програму для спілкування Intercom" at bounding box center [1475, 597] width 24 height 24
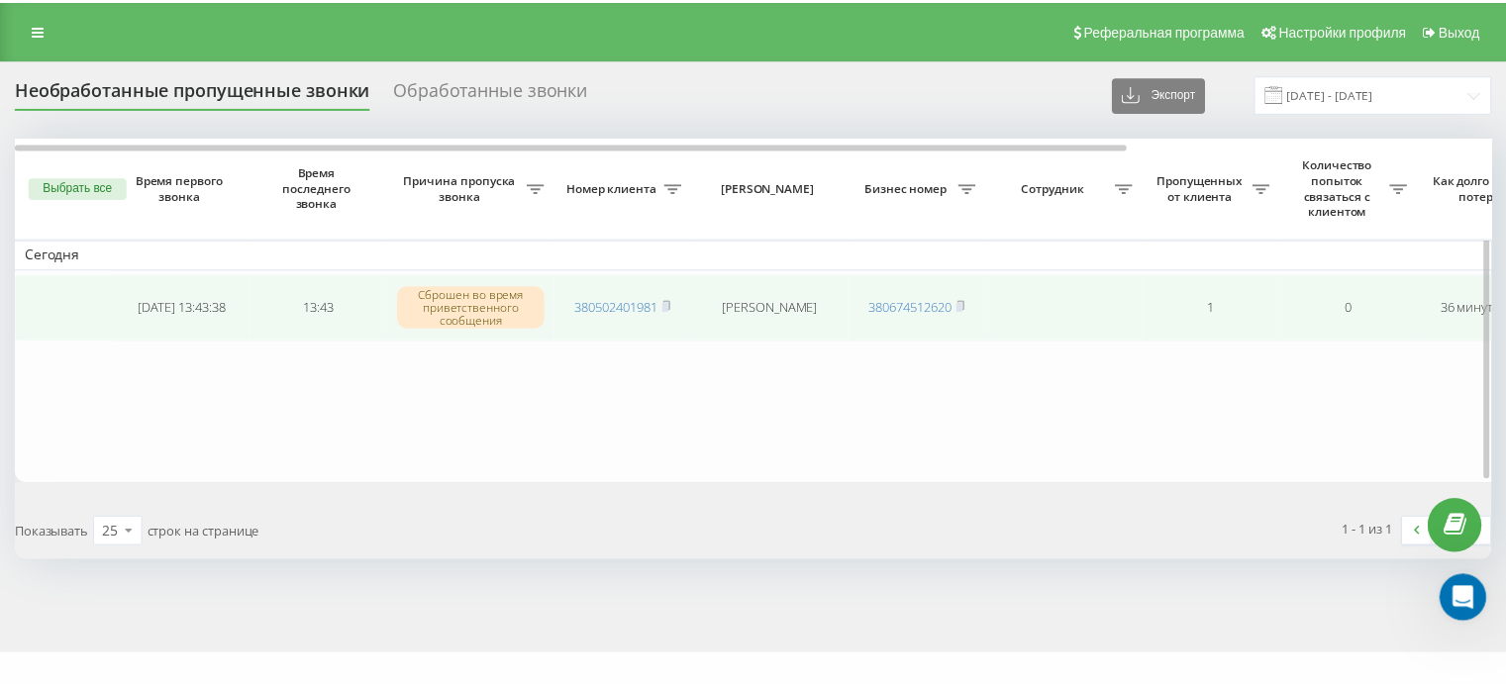
scroll to position [962, 0]
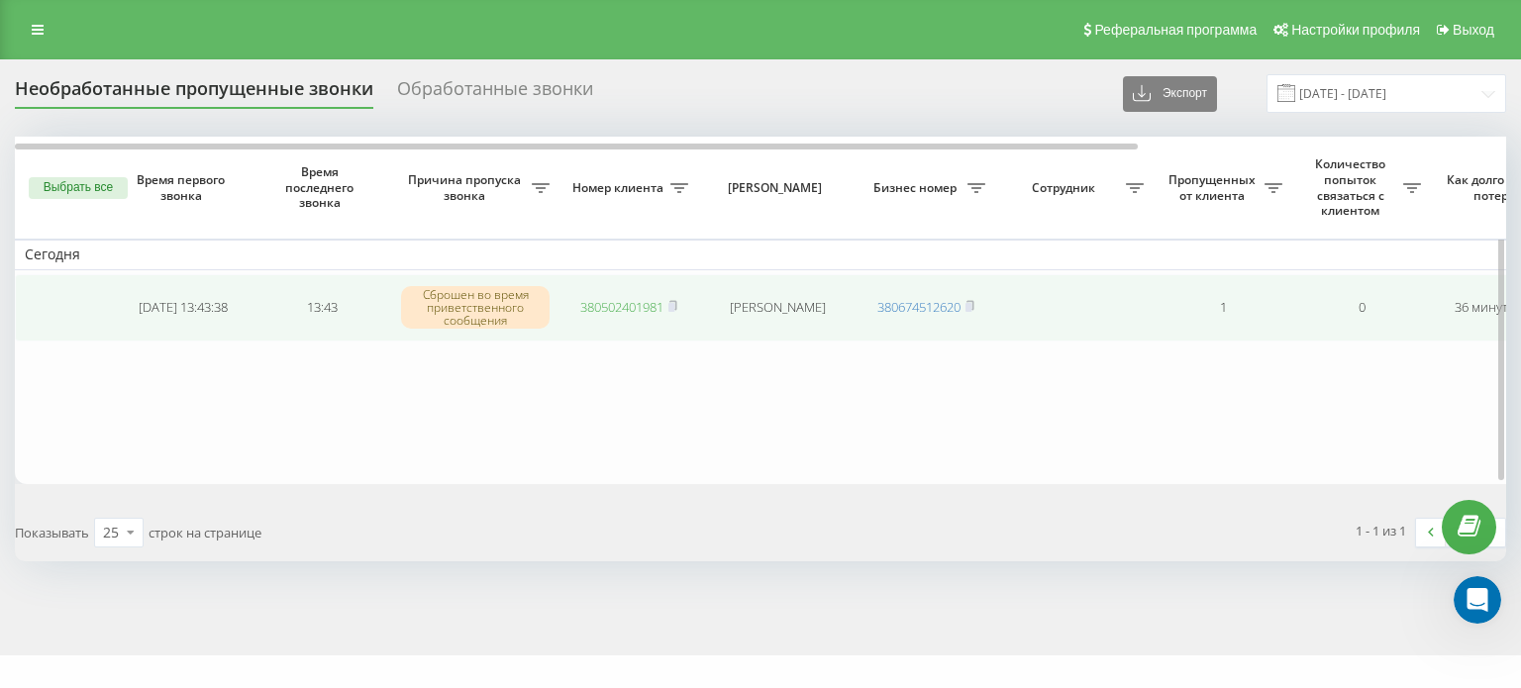
click at [635, 302] on link "380502401981" at bounding box center [621, 307] width 83 height 18
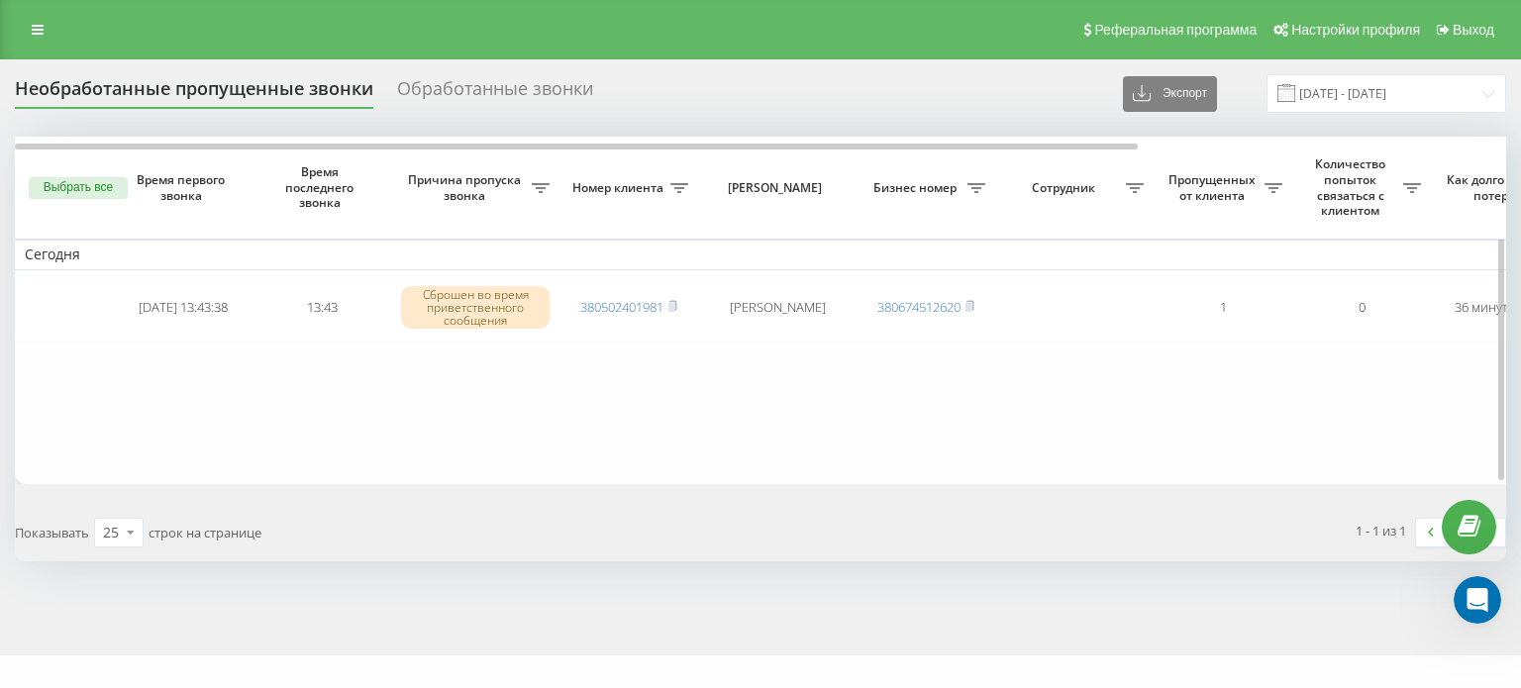
click at [99, 181] on button "Выбрать все" at bounding box center [78, 188] width 99 height 22
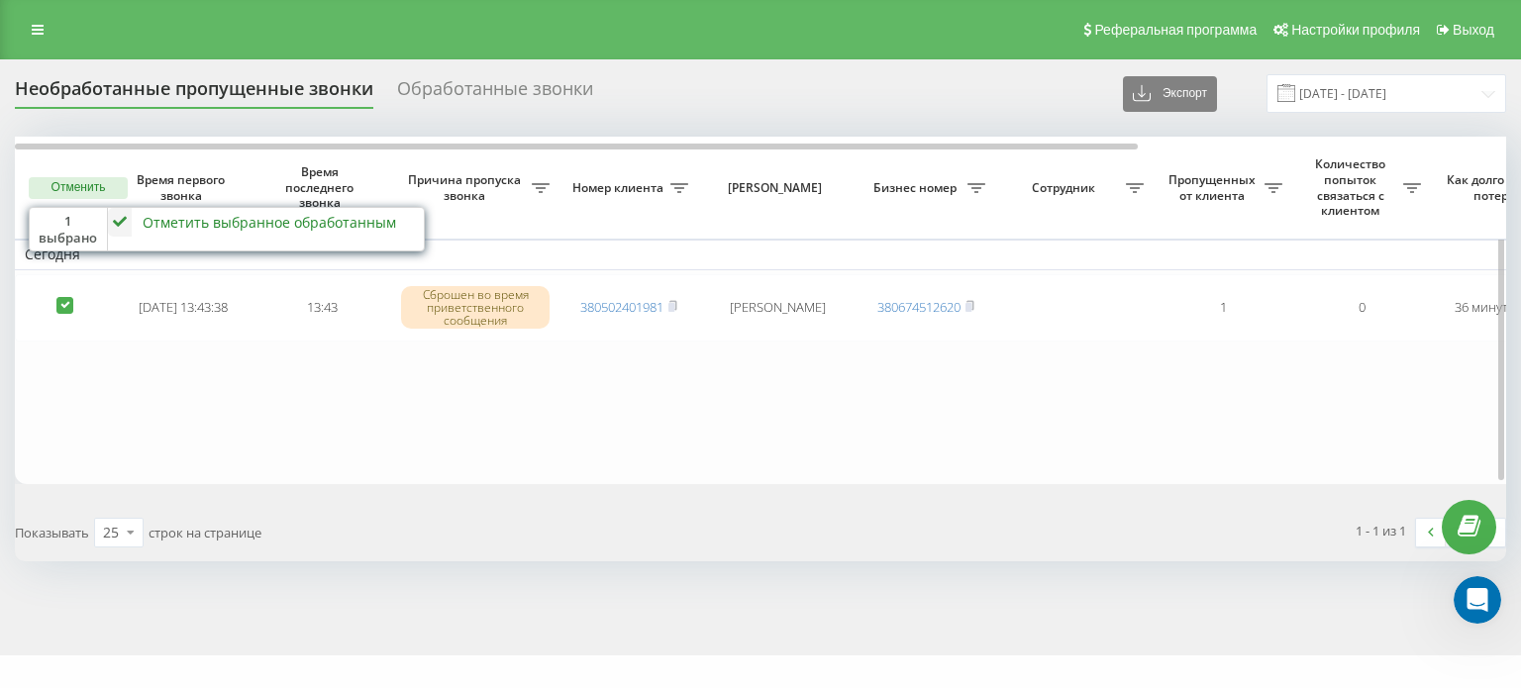
click at [162, 223] on div "Отметить выбранное обработанным" at bounding box center [270, 222] width 254 height 19
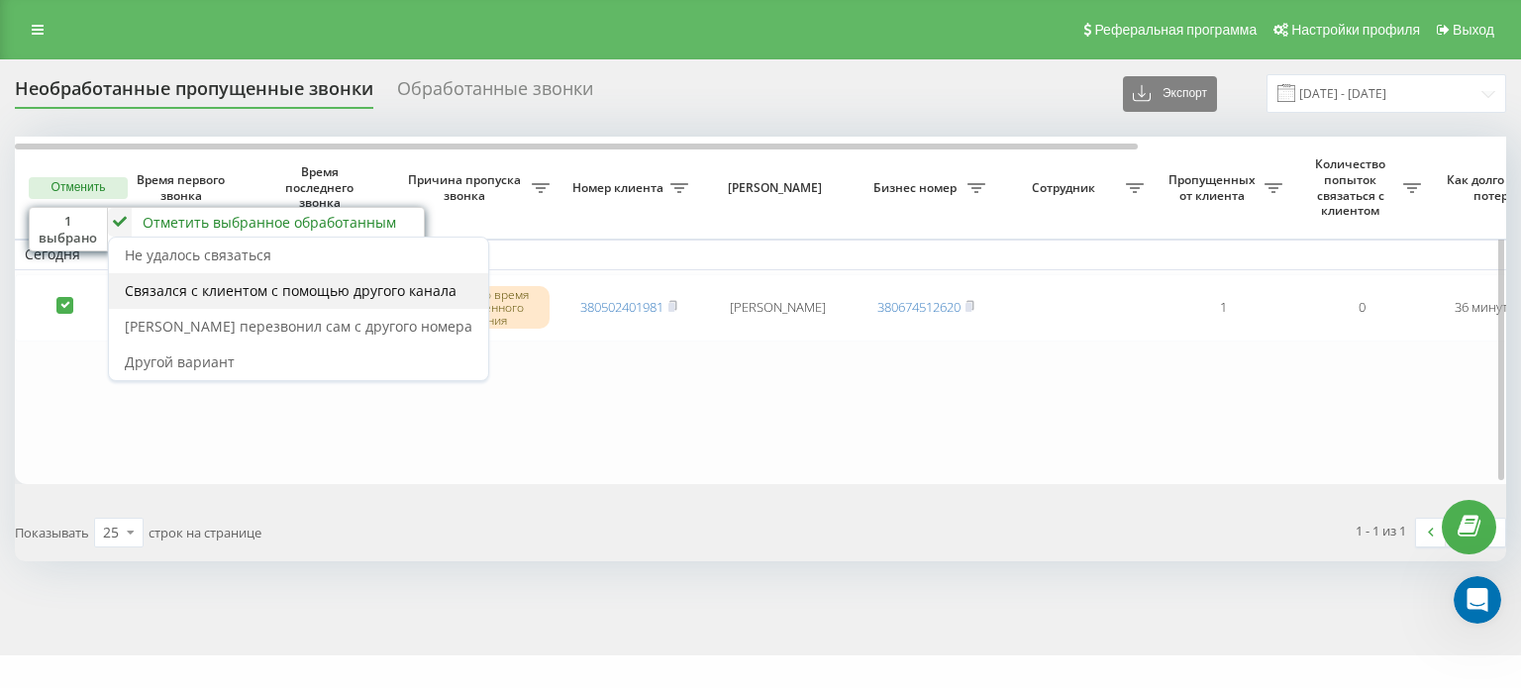
click at [191, 292] on span "Связался с клиентом с помощью другого канала" at bounding box center [291, 290] width 332 height 19
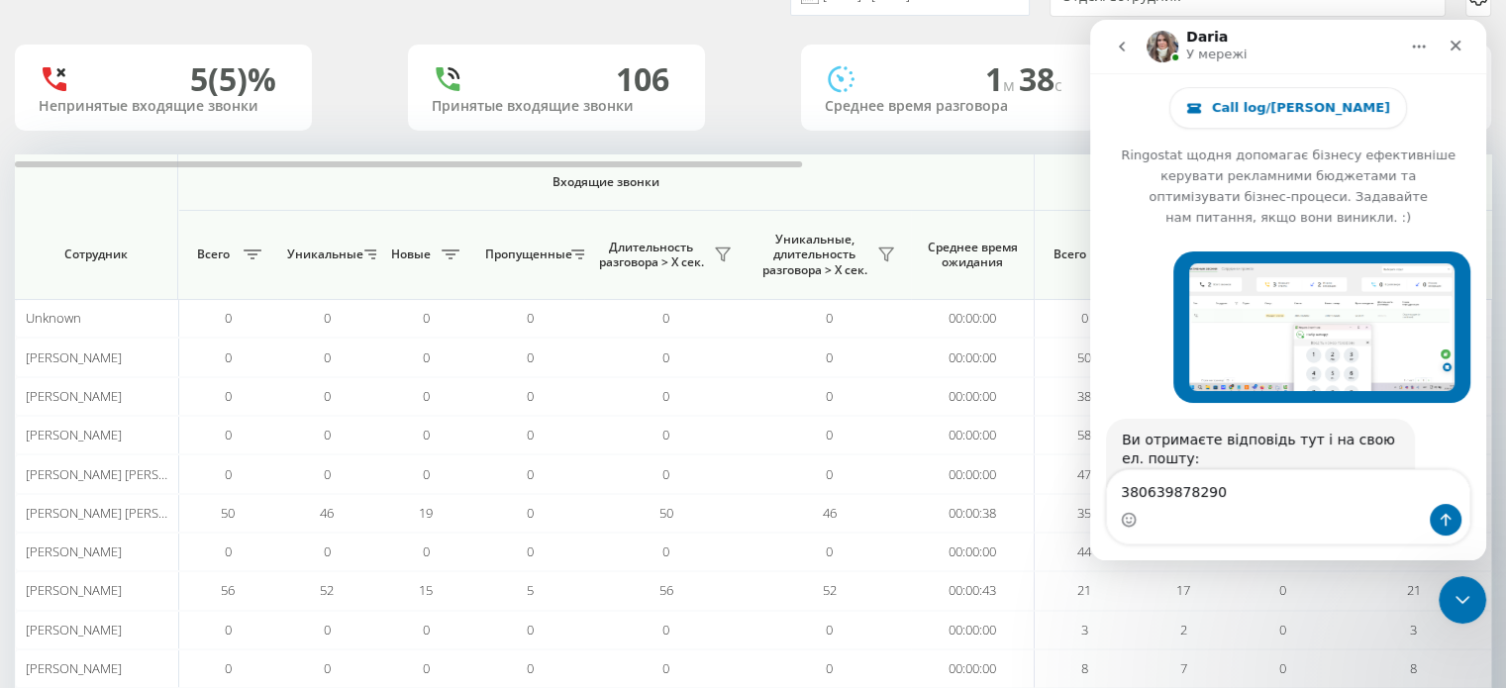
scroll to position [1030, 0]
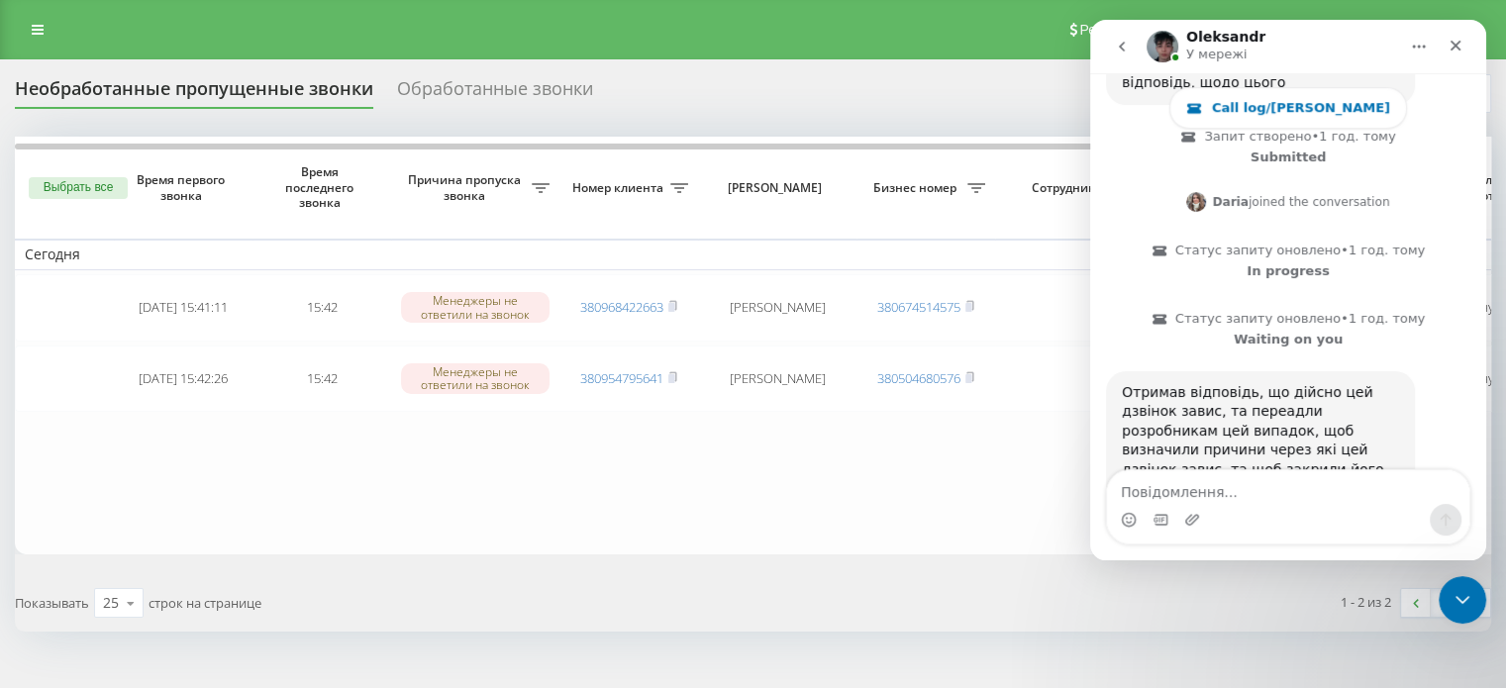
scroll to position [1206, 0]
click at [1472, 599] on div "Закрити програму для спілкування Intercom" at bounding box center [1460, 597] width 48 height 48
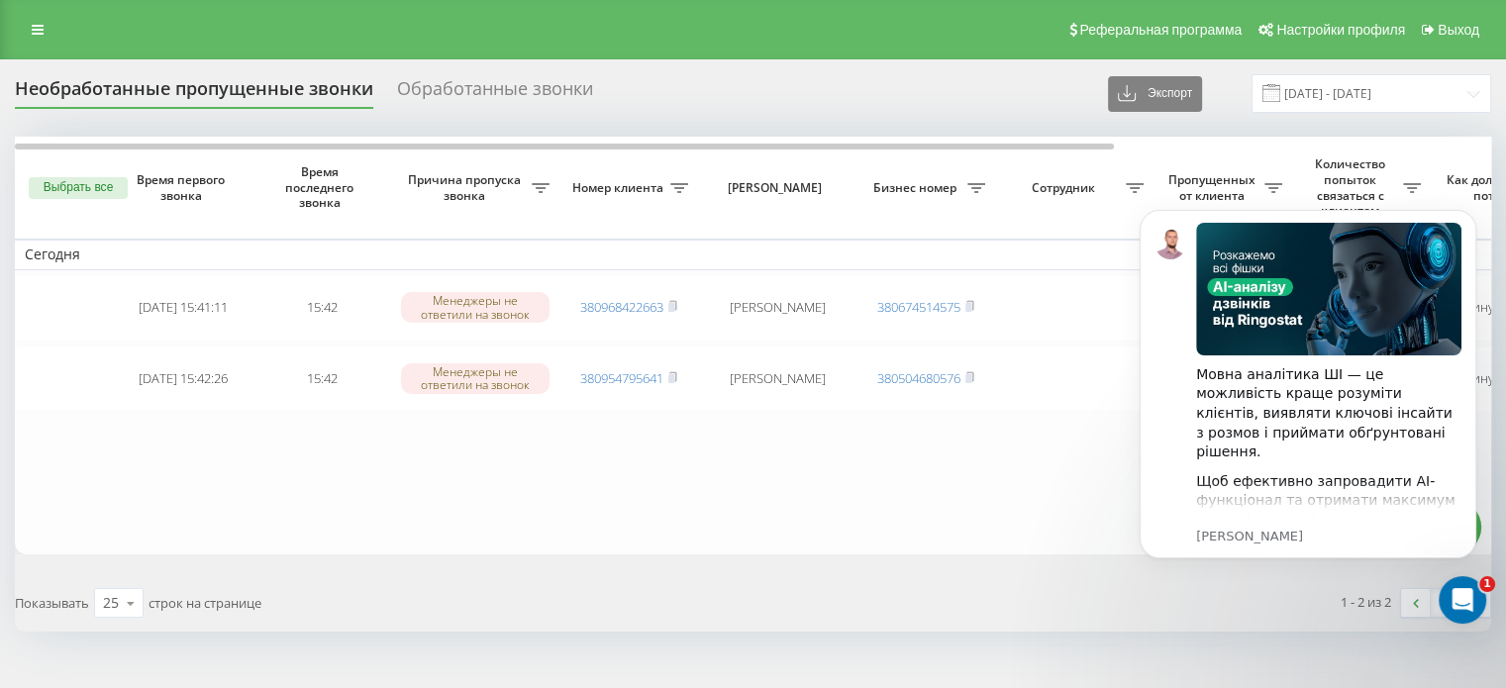
scroll to position [1205, 0]
click at [1470, 604] on icon "Відкрити програму для спілкування Intercom" at bounding box center [1460, 597] width 33 height 33
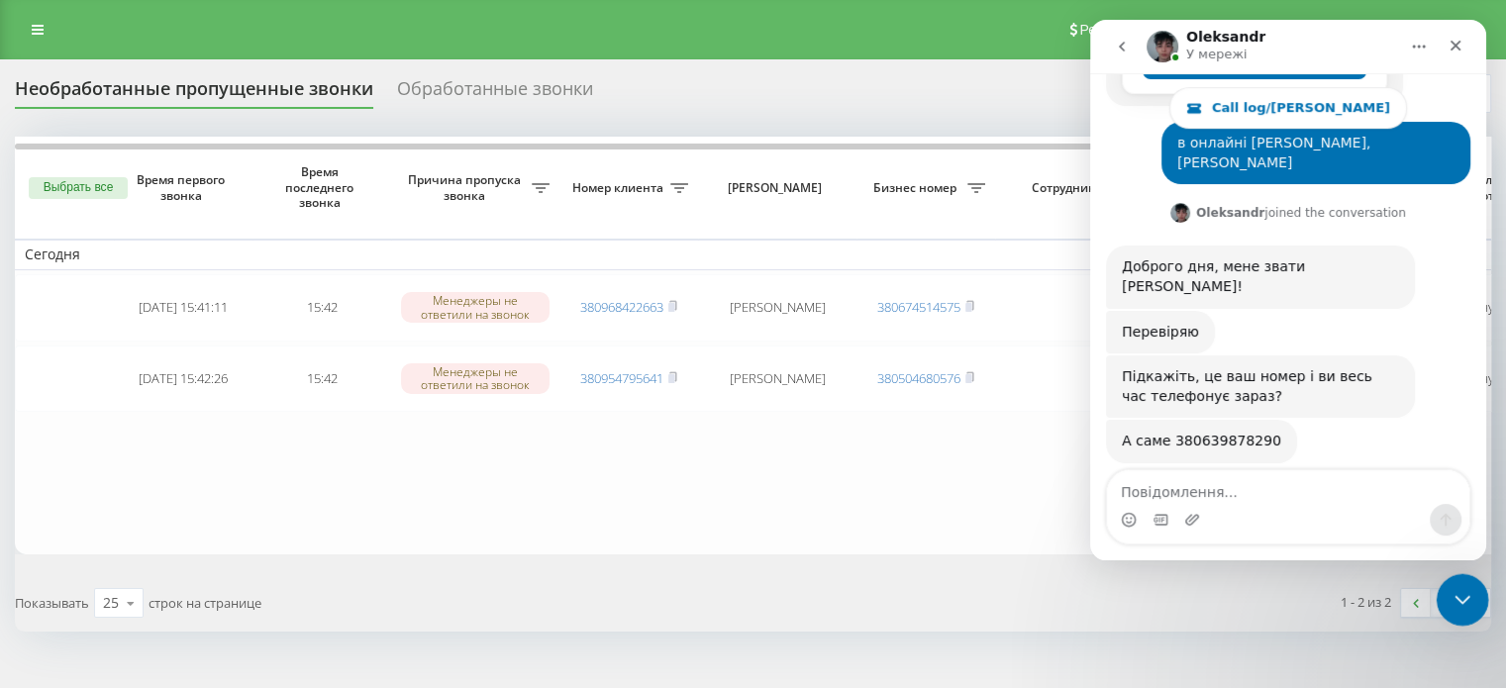
click at [1470, 604] on icon "Закрити програму для спілкування Intercom" at bounding box center [1460, 597] width 24 height 24
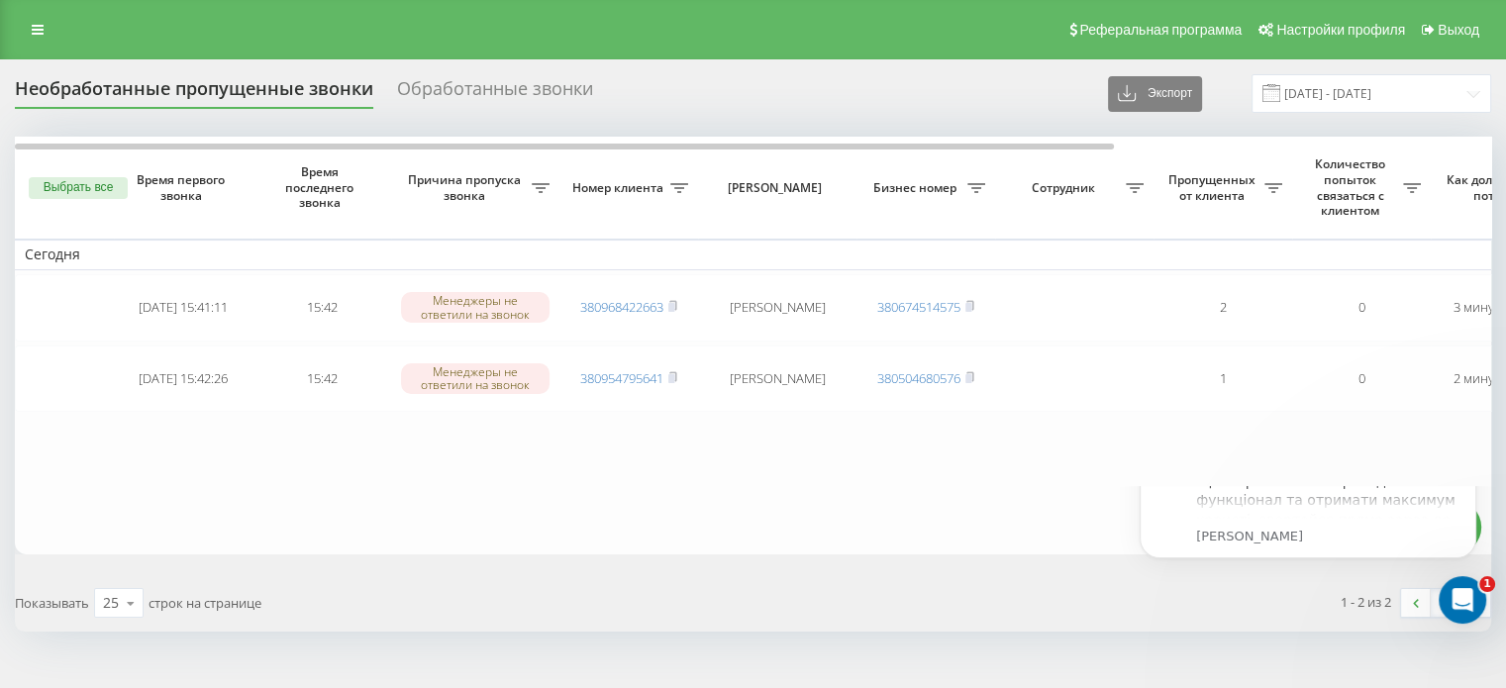
scroll to position [0, 0]
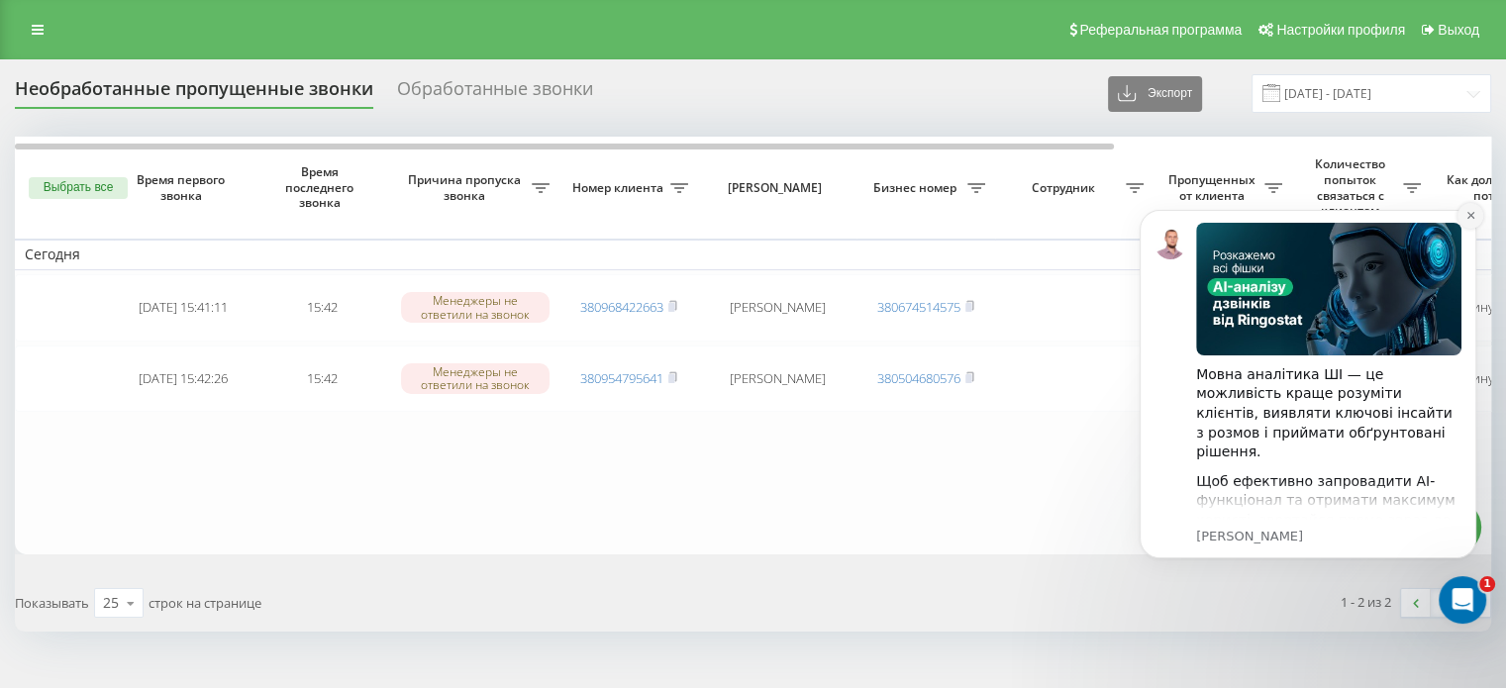
click at [1472, 213] on icon "Dismiss notification" at bounding box center [1471, 215] width 11 height 11
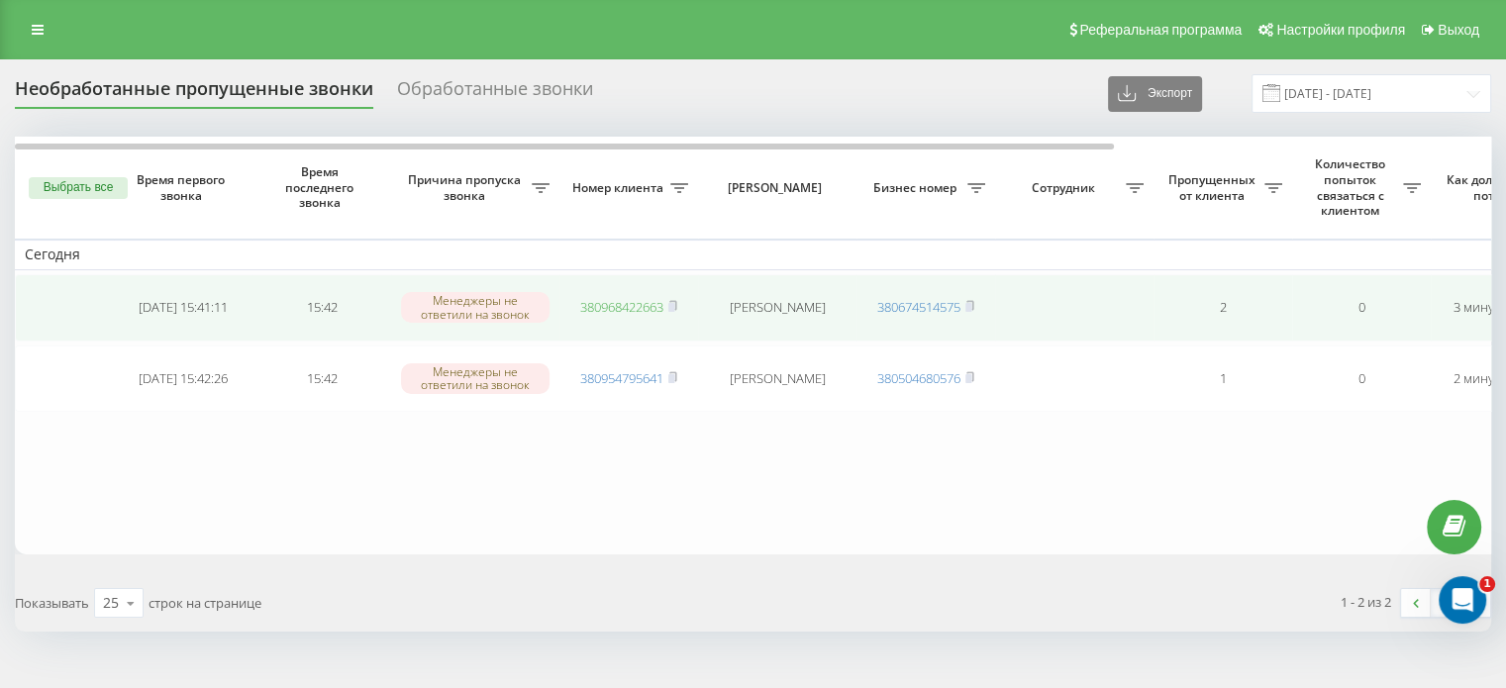
click at [618, 304] on link "380968422663" at bounding box center [621, 307] width 83 height 18
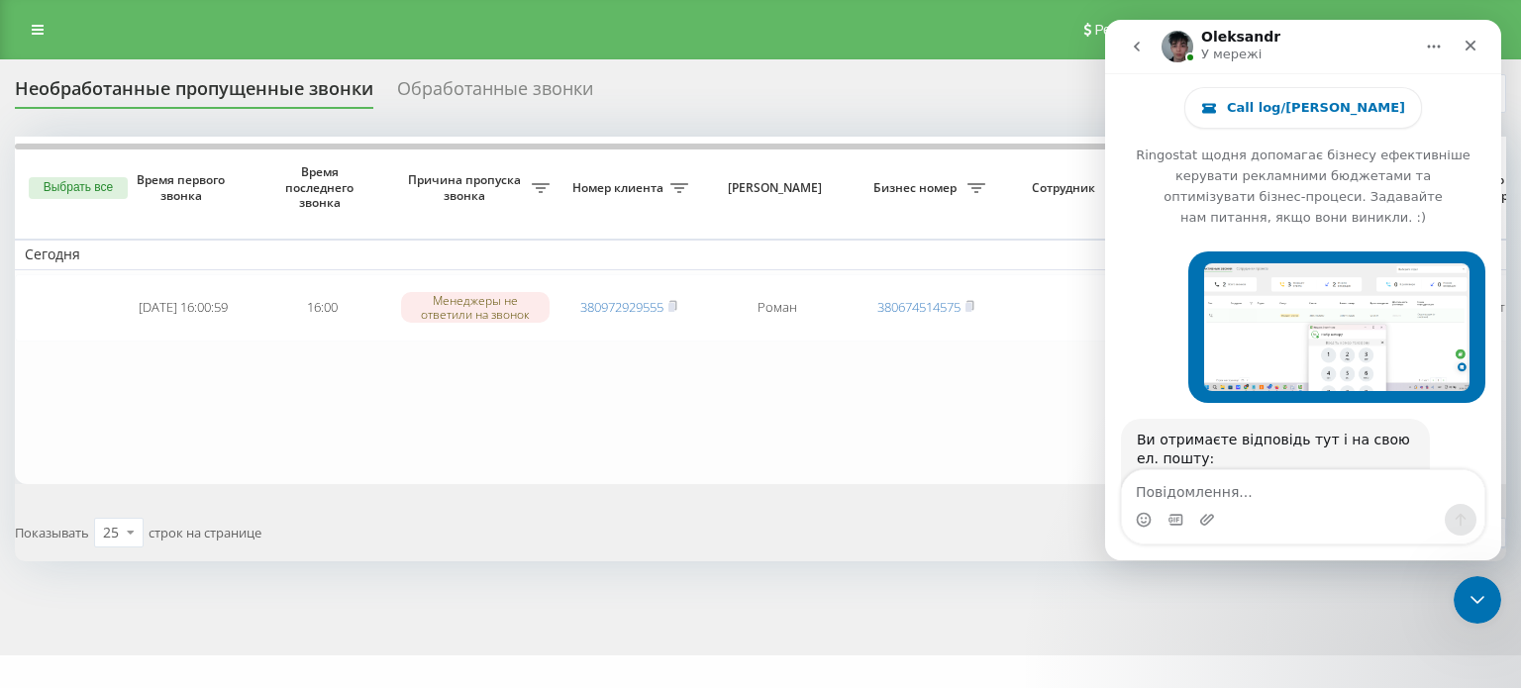
scroll to position [1206, 0]
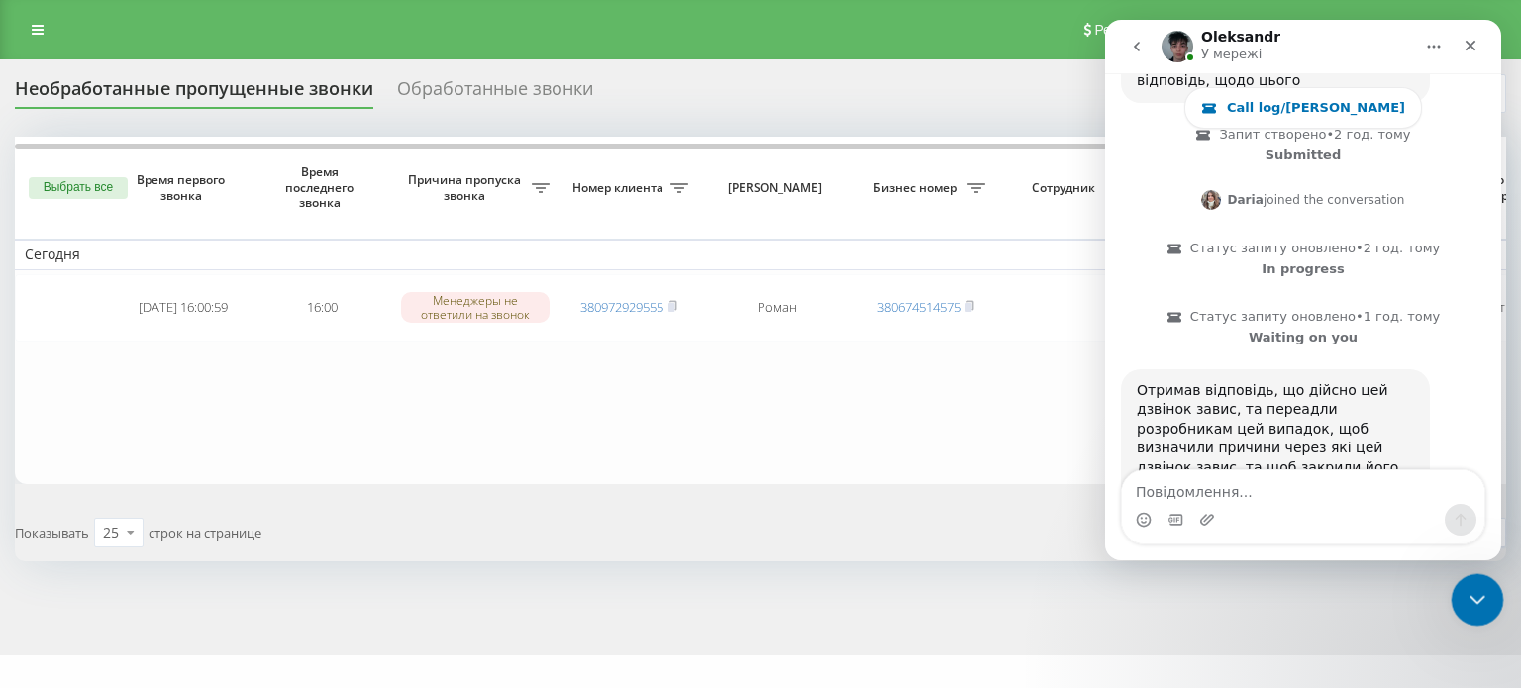
click at [1471, 592] on icon "Закрити програму для спілкування Intercom" at bounding box center [1475, 597] width 24 height 24
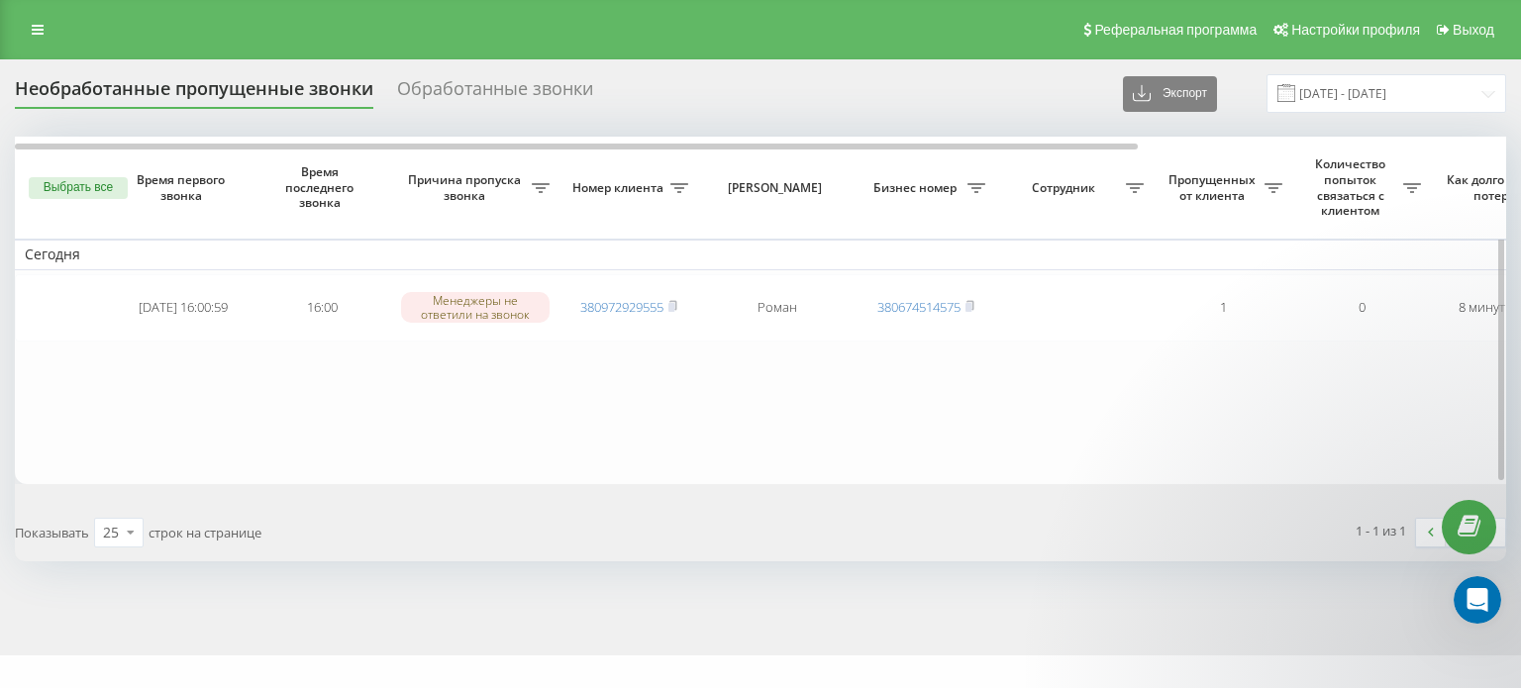
scroll to position [1205, 0]
click at [994, 475] on table "Сегодня 2025-08-20 16:00:59 16:00 Менеджеры не ответили на звонок 380972929555 …" at bounding box center [1005, 310] width 1981 height 347
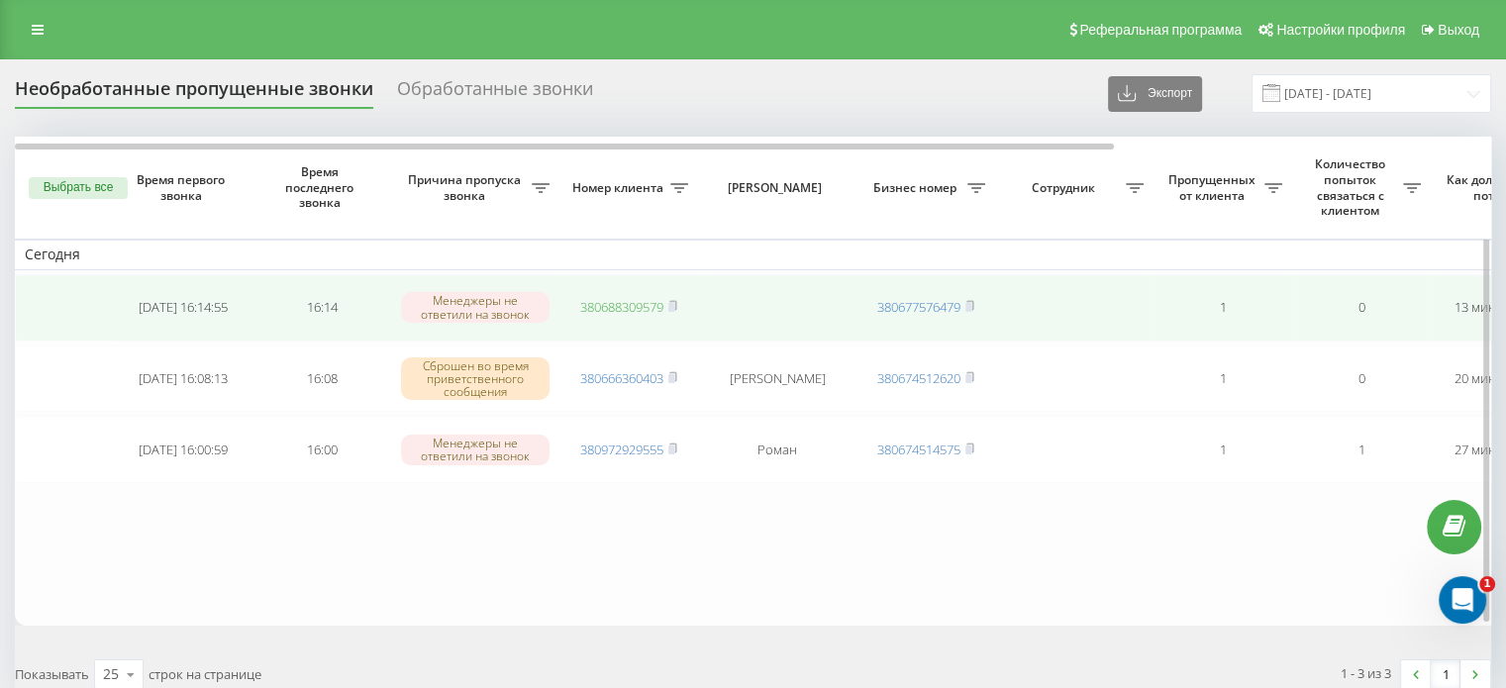
click at [635, 300] on link "380688309579" at bounding box center [621, 307] width 83 height 18
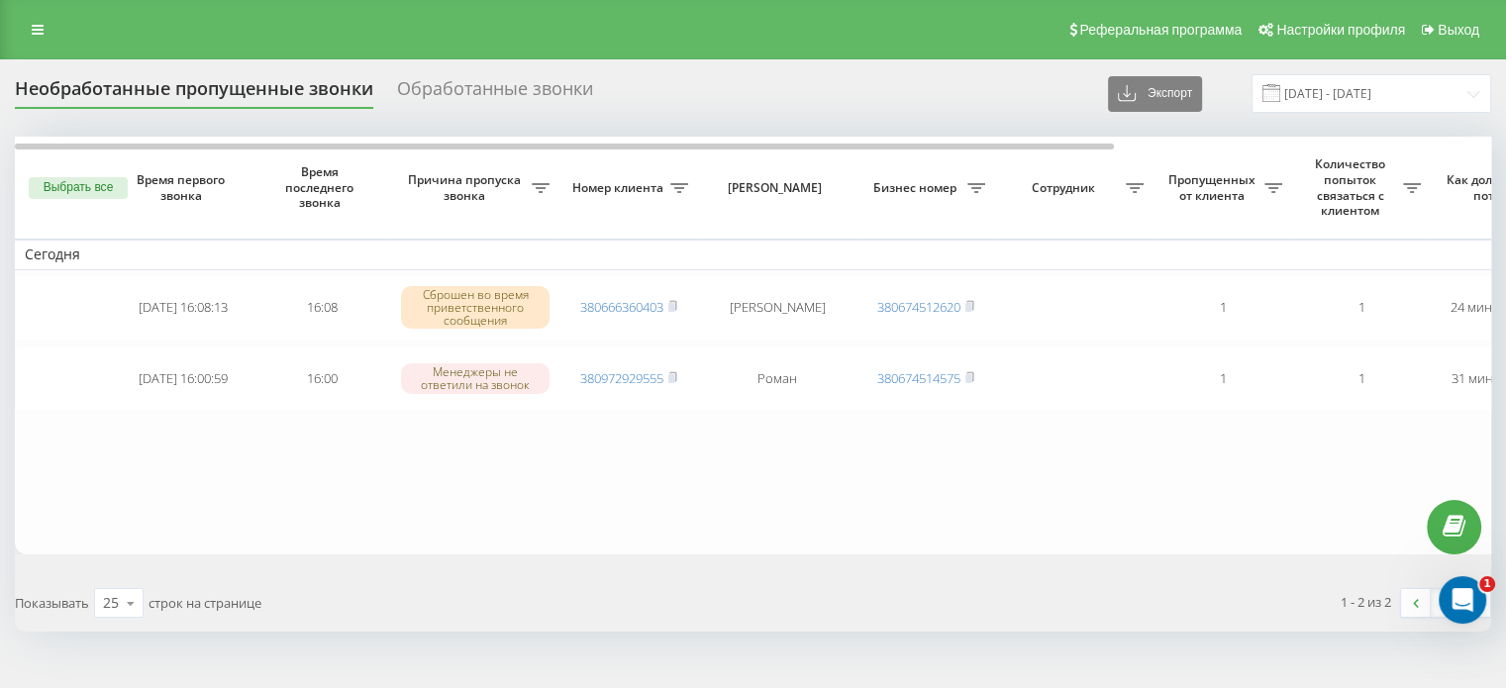
click at [86, 189] on button "Выбрать все" at bounding box center [78, 188] width 99 height 22
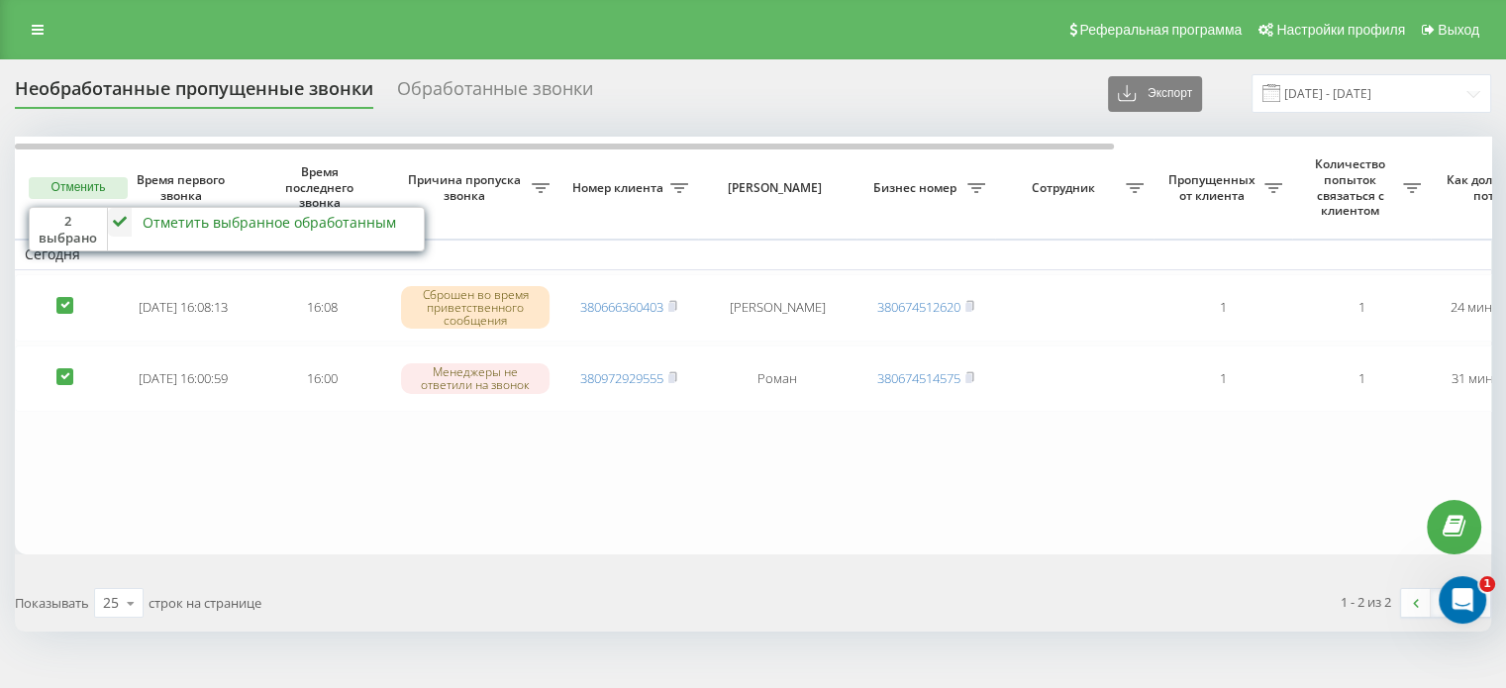
click at [158, 217] on div "Отметить выбранное обработанным" at bounding box center [270, 222] width 254 height 19
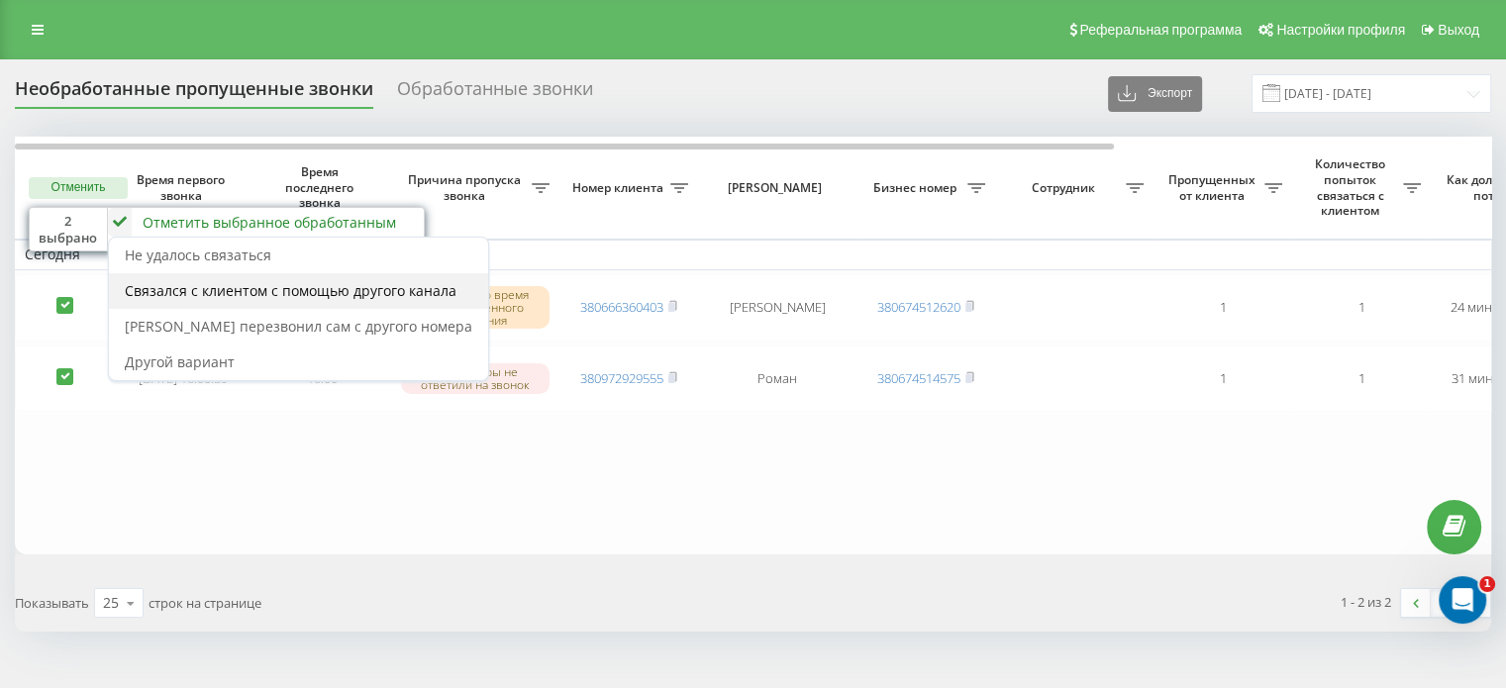
click at [210, 296] on span "Связался с клиентом с помощью другого канала" at bounding box center [291, 290] width 332 height 19
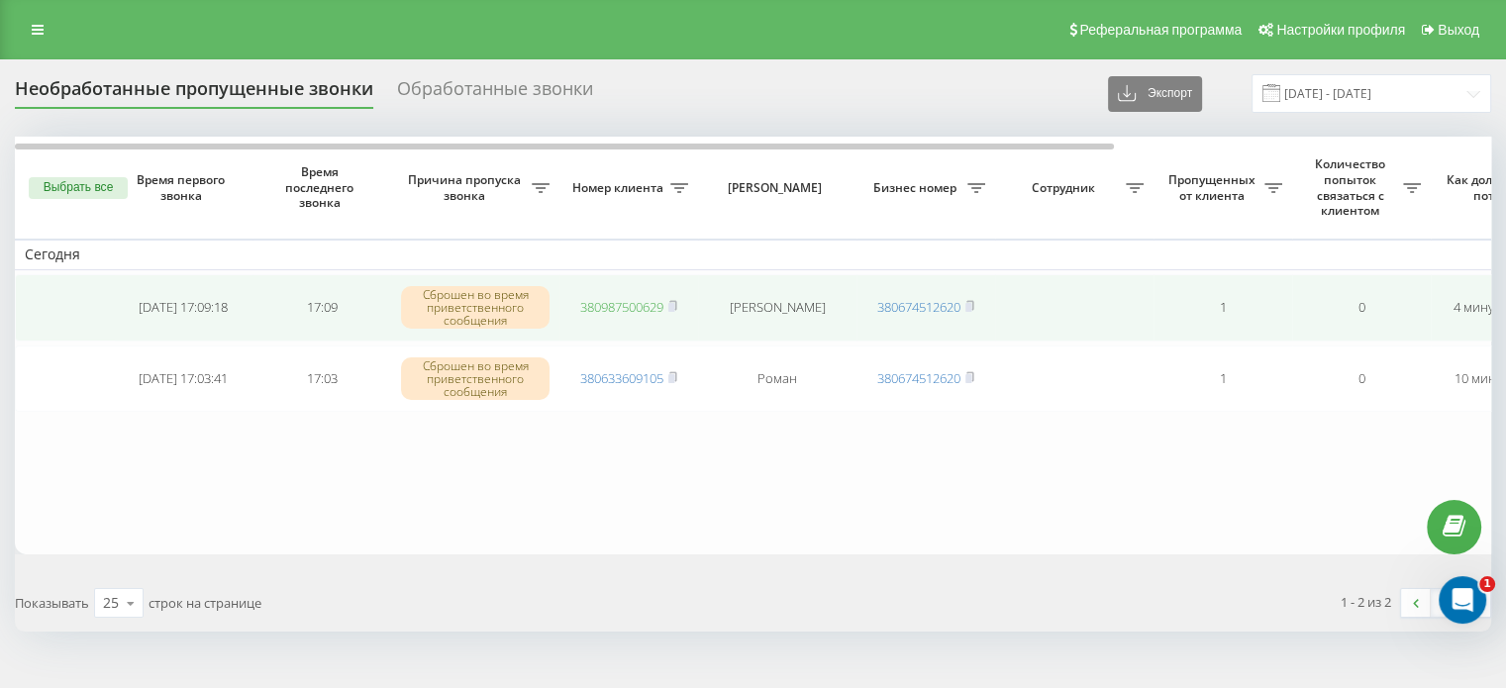
click at [590, 299] on link "380987500629" at bounding box center [621, 307] width 83 height 18
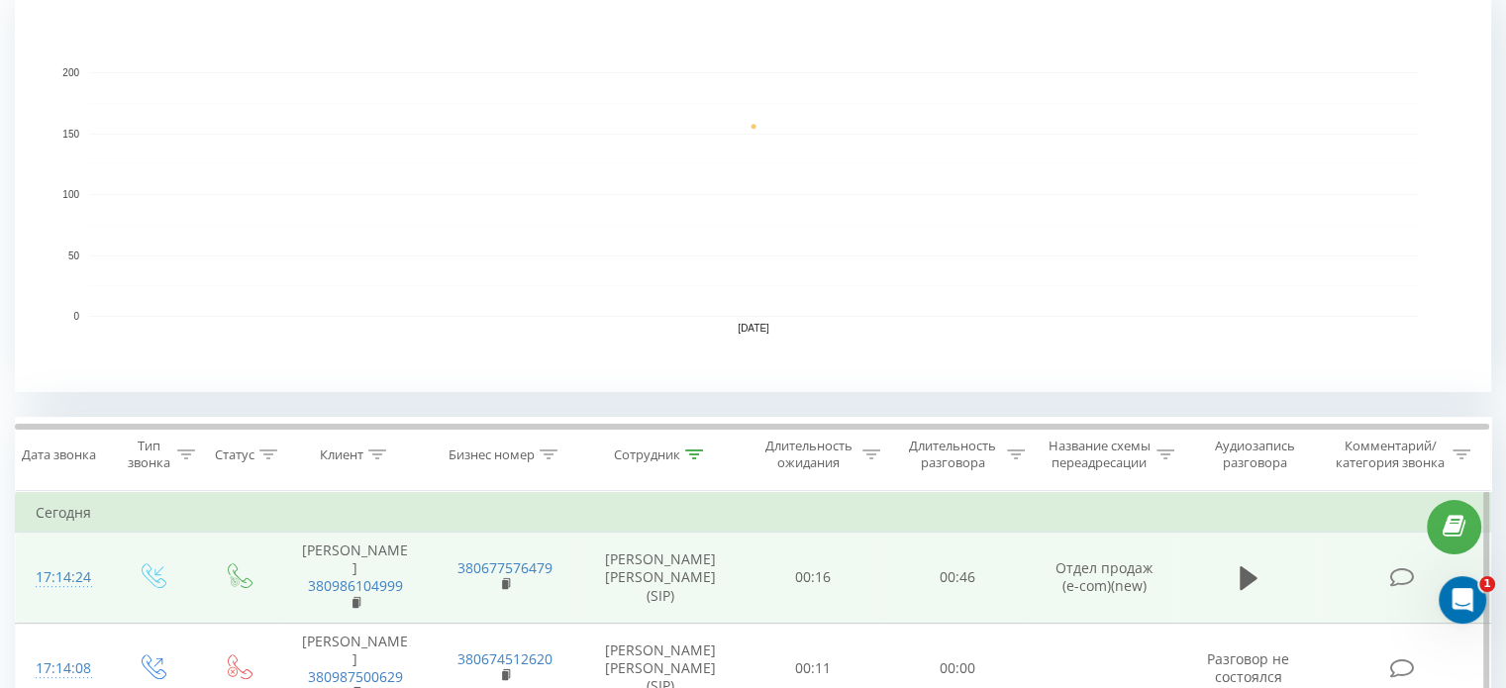
scroll to position [792, 0]
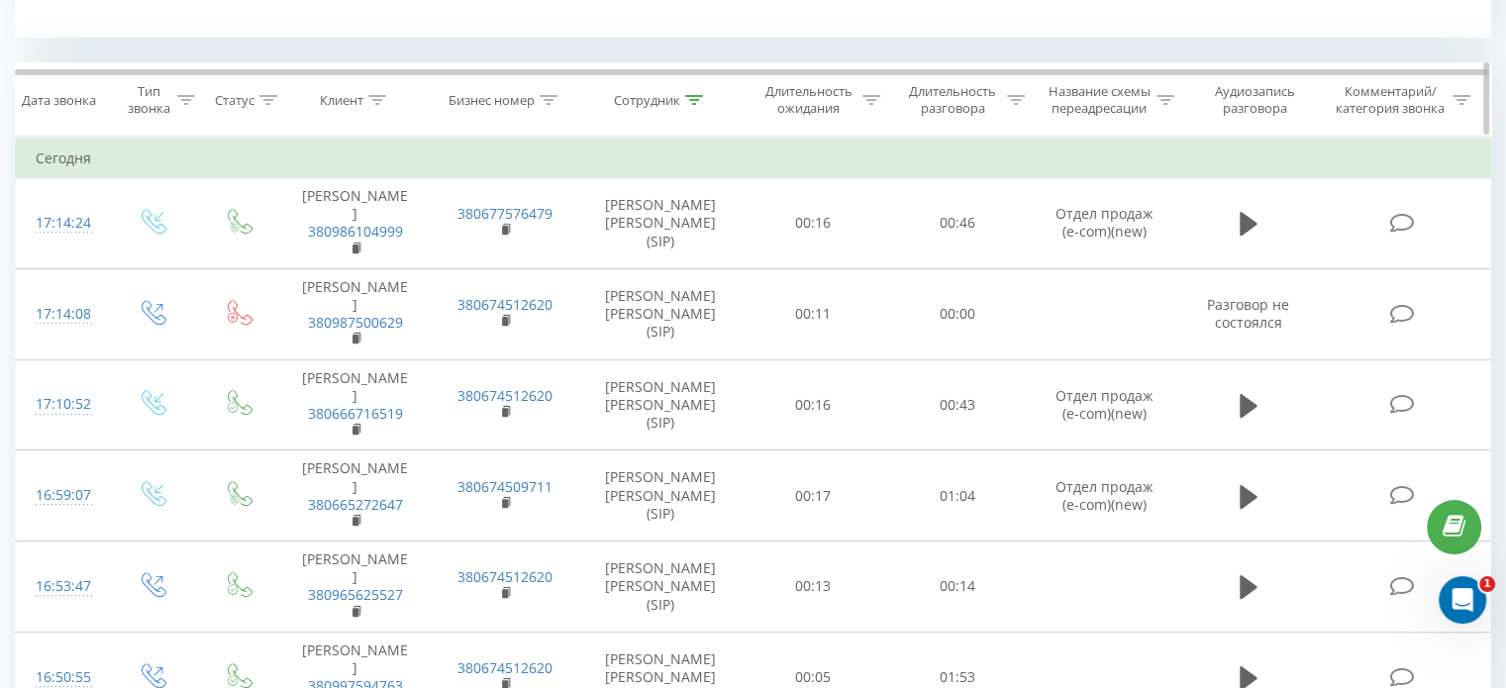
click at [685, 92] on div at bounding box center [694, 100] width 18 height 17
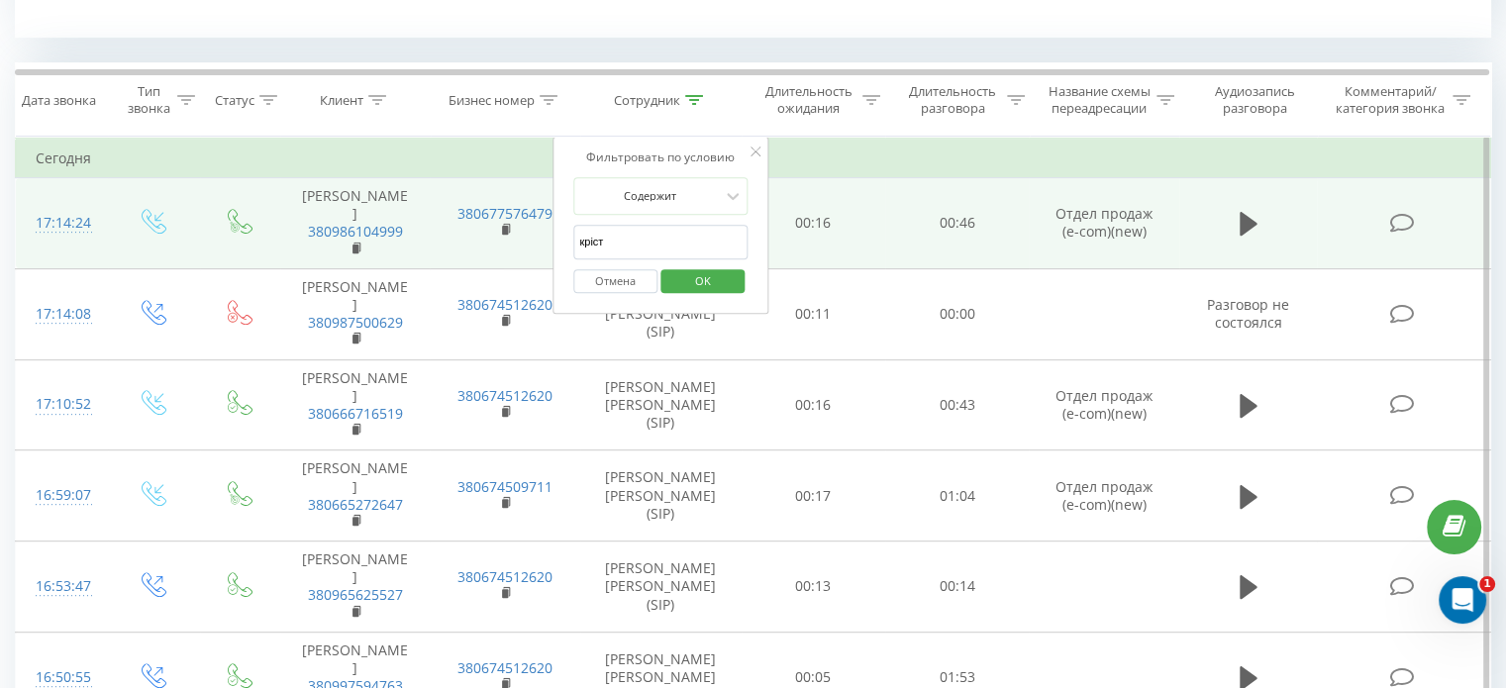
drag, startPoint x: 632, startPoint y: 242, endPoint x: 531, endPoint y: 233, distance: 101.4
click button "OK" at bounding box center [703, 281] width 84 height 25
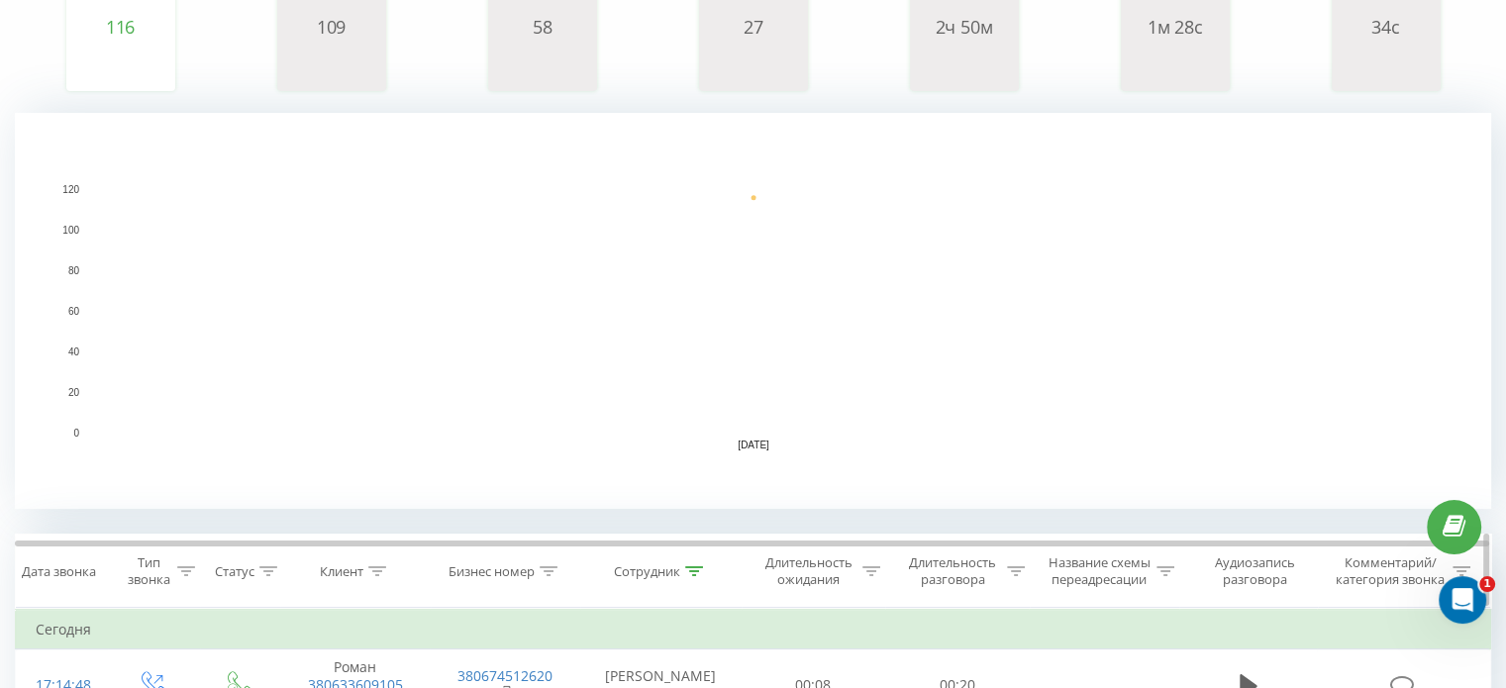
scroll to position [693, 0]
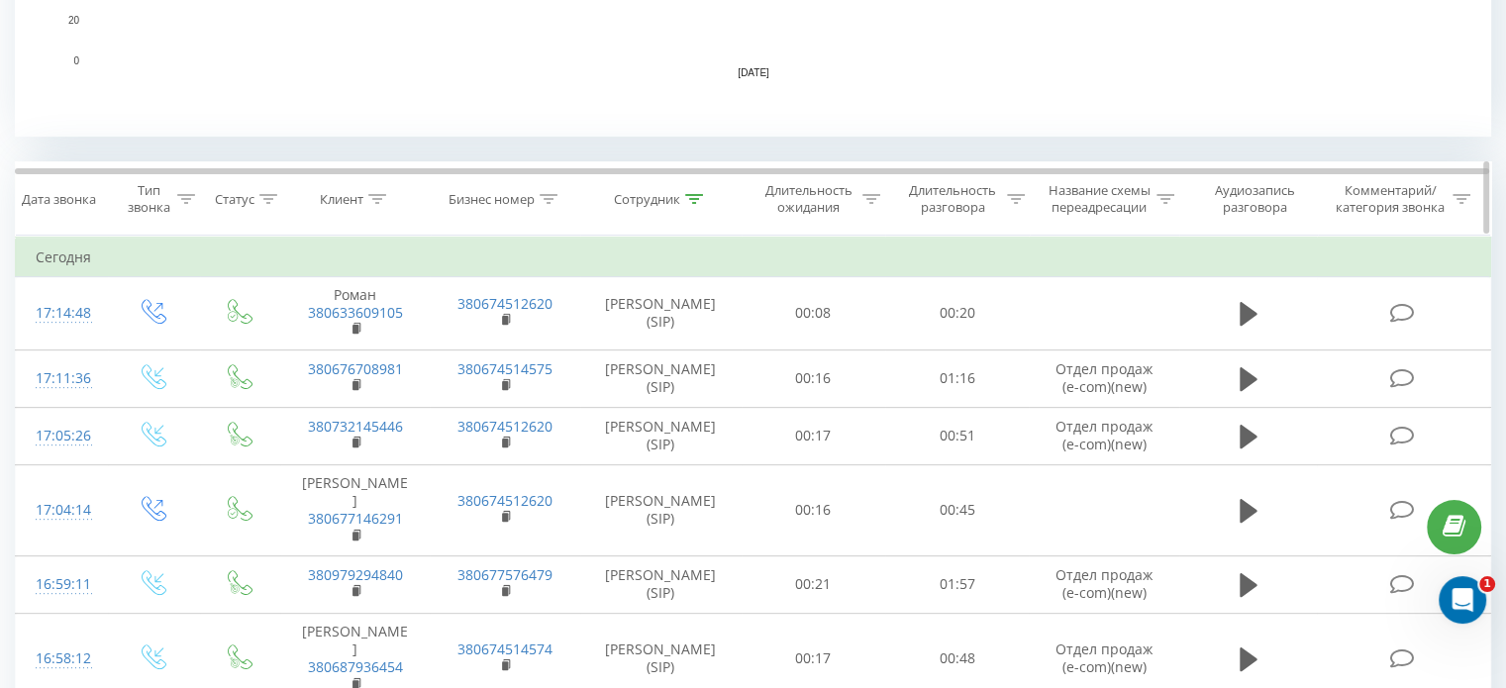
click at [693, 194] on icon at bounding box center [694, 199] width 18 height 10
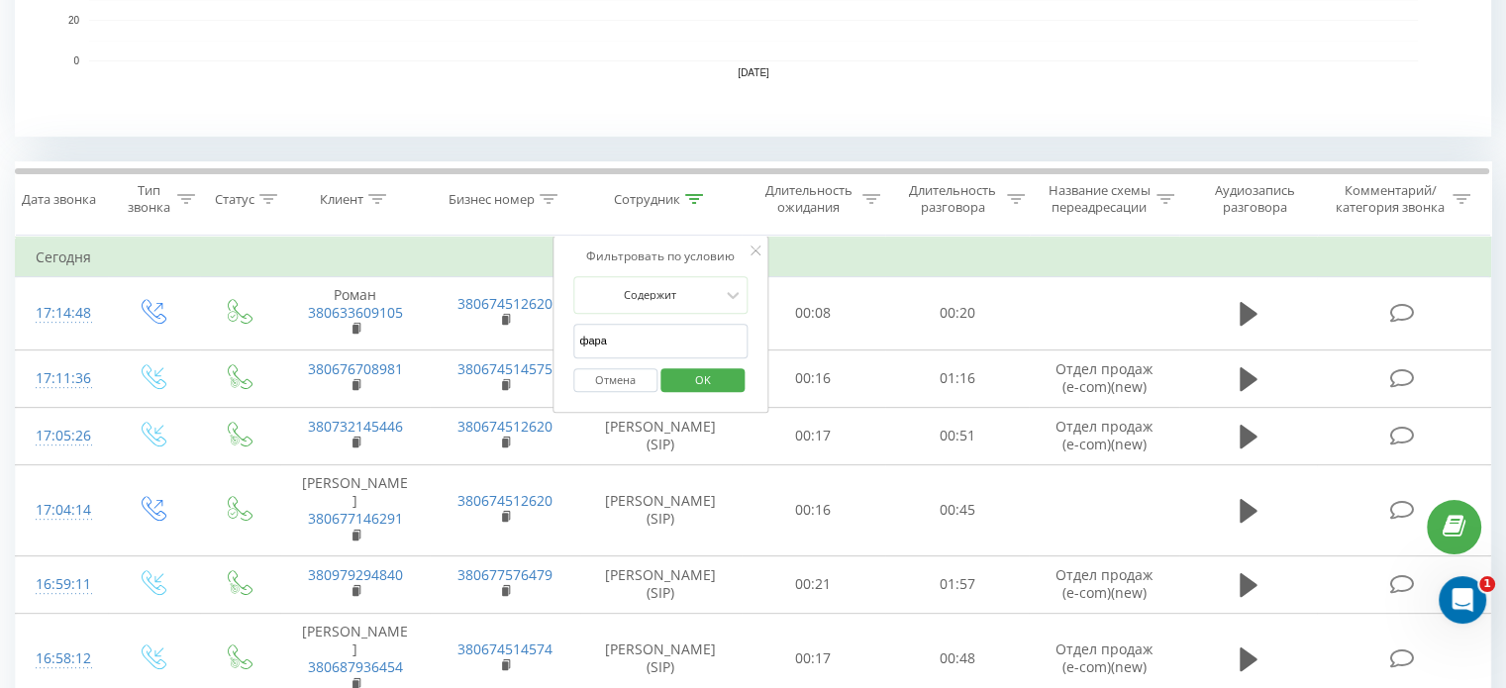
drag, startPoint x: 626, startPoint y: 340, endPoint x: 578, endPoint y: 334, distance: 47.9
click at [578, 334] on input "фара" at bounding box center [660, 341] width 174 height 35
type input "кріс"
click button "OK" at bounding box center [703, 380] width 84 height 25
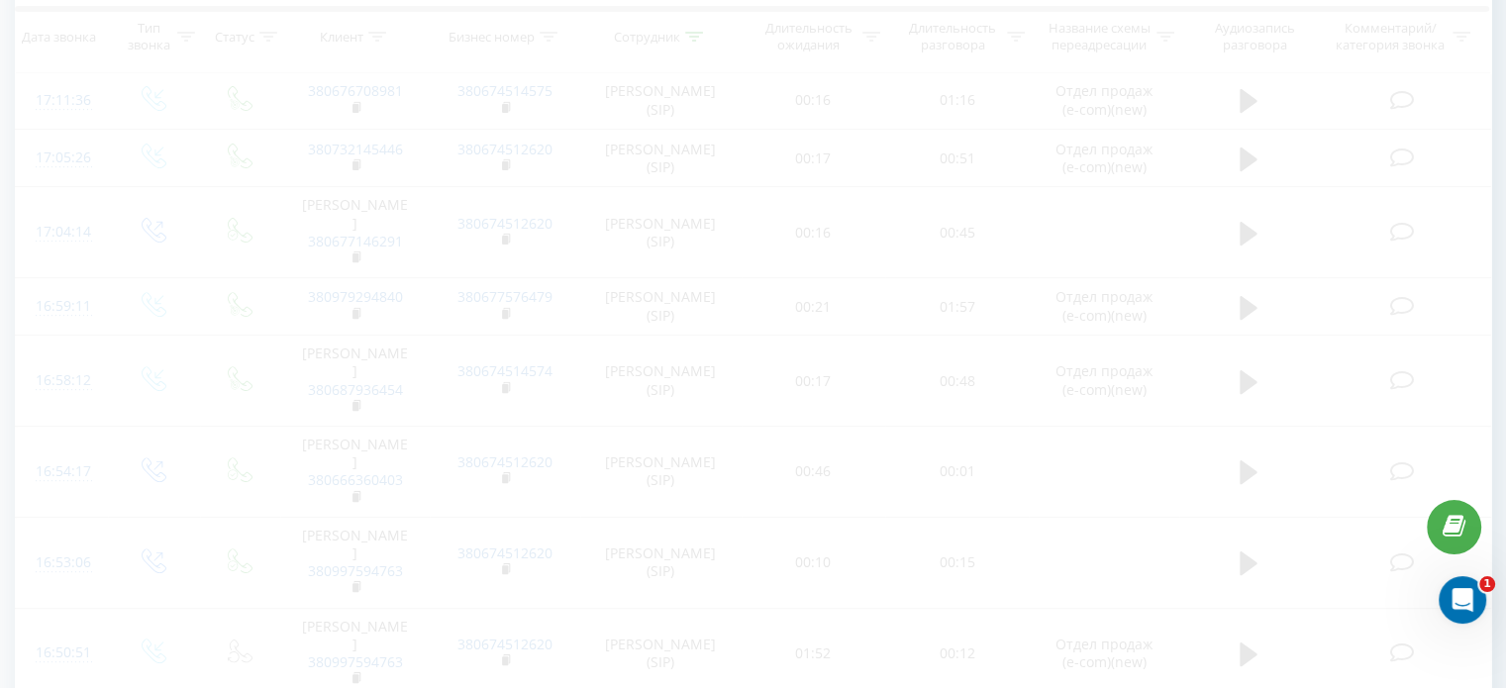
scroll to position [971, 0]
